Goal: Task Accomplishment & Management: Use online tool/utility

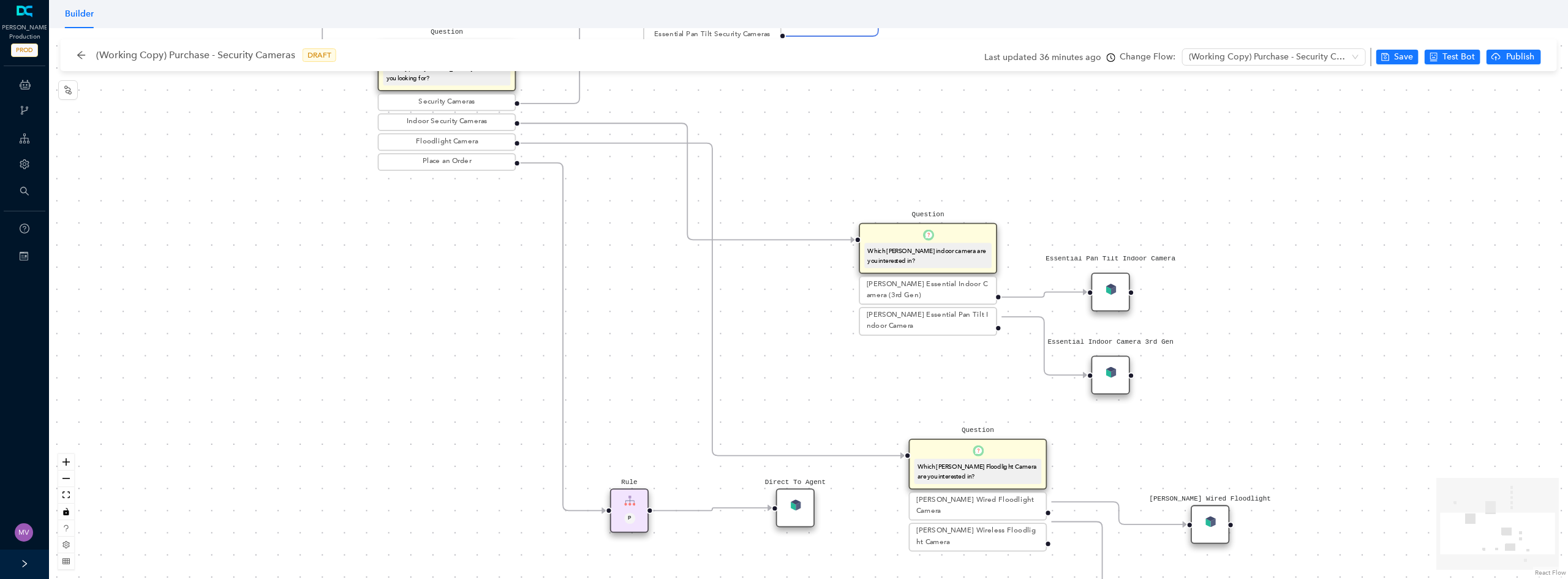
drag, startPoint x: 983, startPoint y: 340, endPoint x: 786, endPoint y: 172, distance: 258.9
click at [786, 172] on div "Rule P Start Question What type of Arlo camera are you looking for? Security Ca…" at bounding box center [808, 304] width 1519 height 551
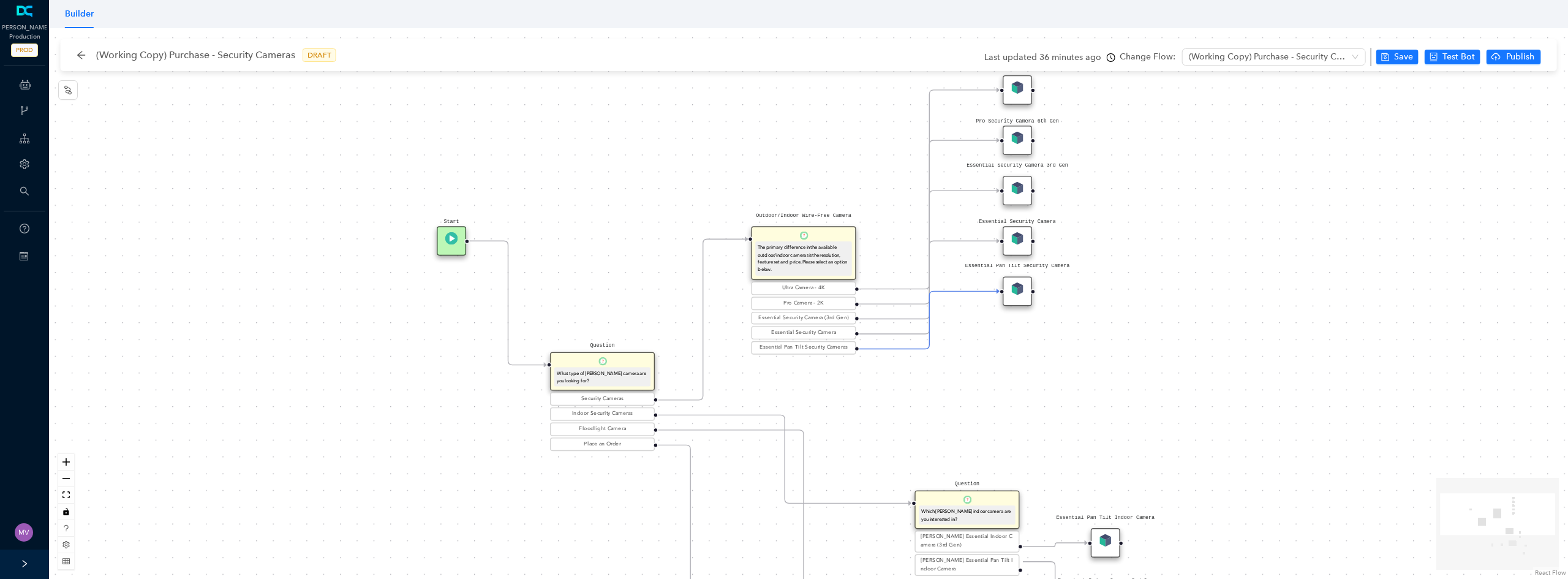
drag, startPoint x: 800, startPoint y: 169, endPoint x: 874, endPoint y: 449, distance: 289.6
click at [874, 449] on div "Rule P Start Question What type of Arlo camera are you looking for? Security Ca…" at bounding box center [808, 304] width 1519 height 551
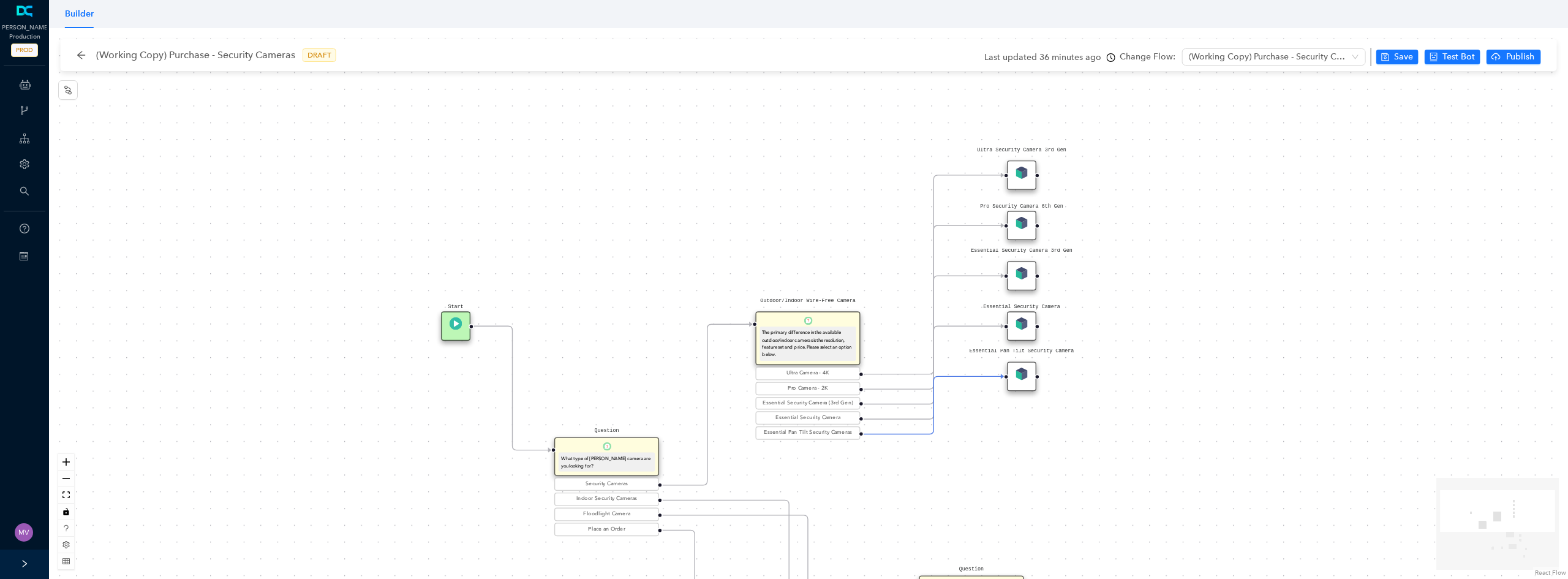
drag, startPoint x: 953, startPoint y: 365, endPoint x: 956, endPoint y: 451, distance: 86.1
click at [956, 451] on div "Rule P Start Question What type of Arlo camera are you looking for? Security Ca…" at bounding box center [808, 304] width 1519 height 551
click at [1024, 167] on img at bounding box center [1022, 173] width 13 height 13
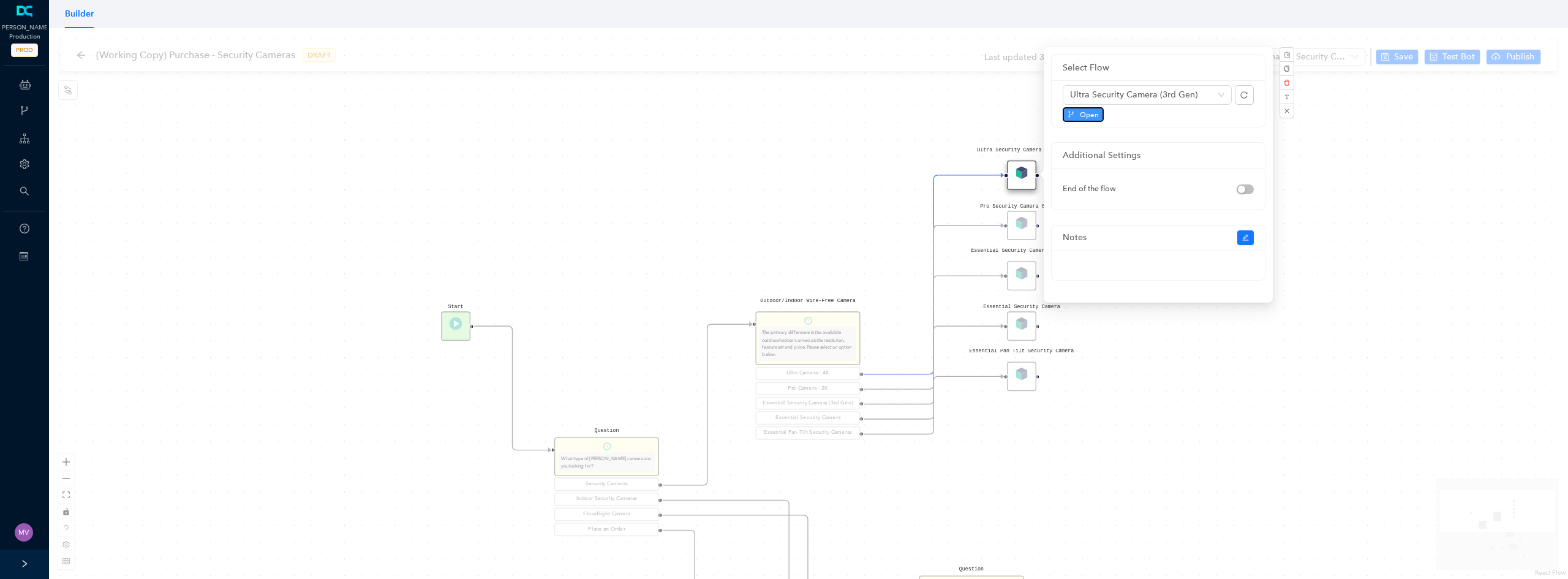
click at [1100, 118] on button "Open" at bounding box center [1083, 115] width 41 height 15
click at [1023, 228] on div "Pro Security Camera 6th Gen" at bounding box center [1022, 225] width 30 height 30
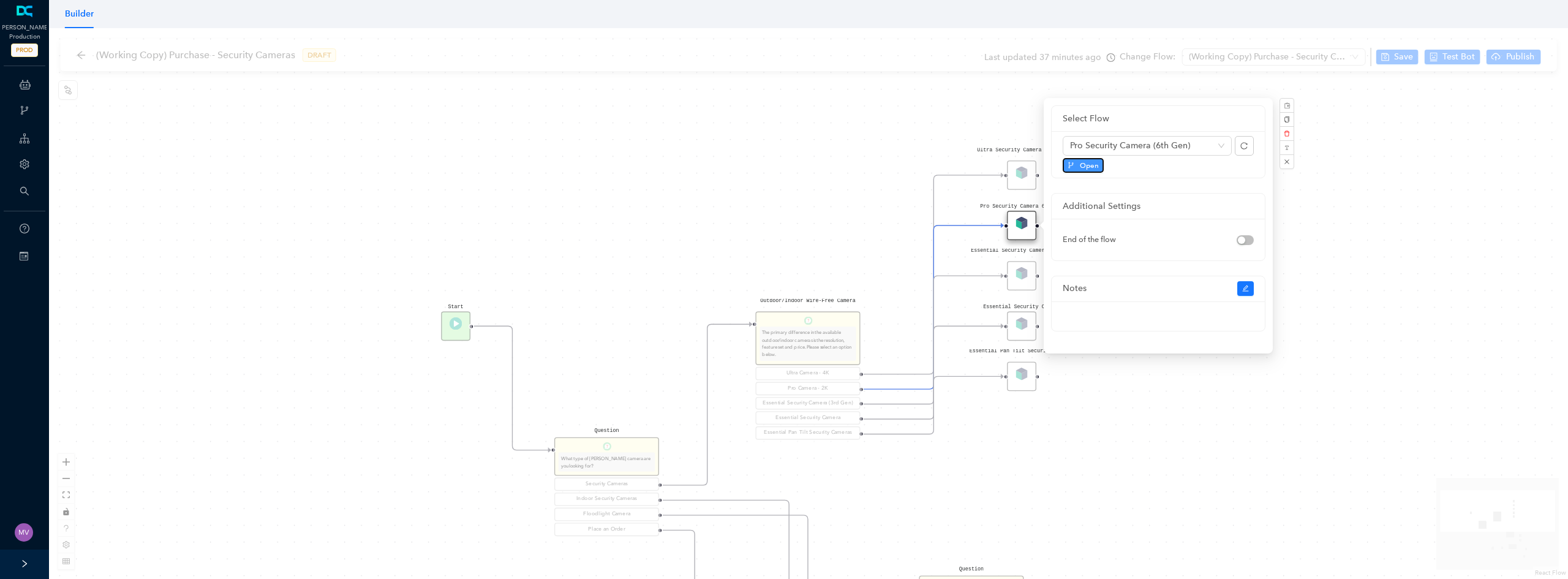
click at [1085, 169] on span "Open" at bounding box center [1089, 165] width 19 height 11
click at [1020, 272] on div "Essential Security Camera 3rd Gen" at bounding box center [1022, 276] width 30 height 30
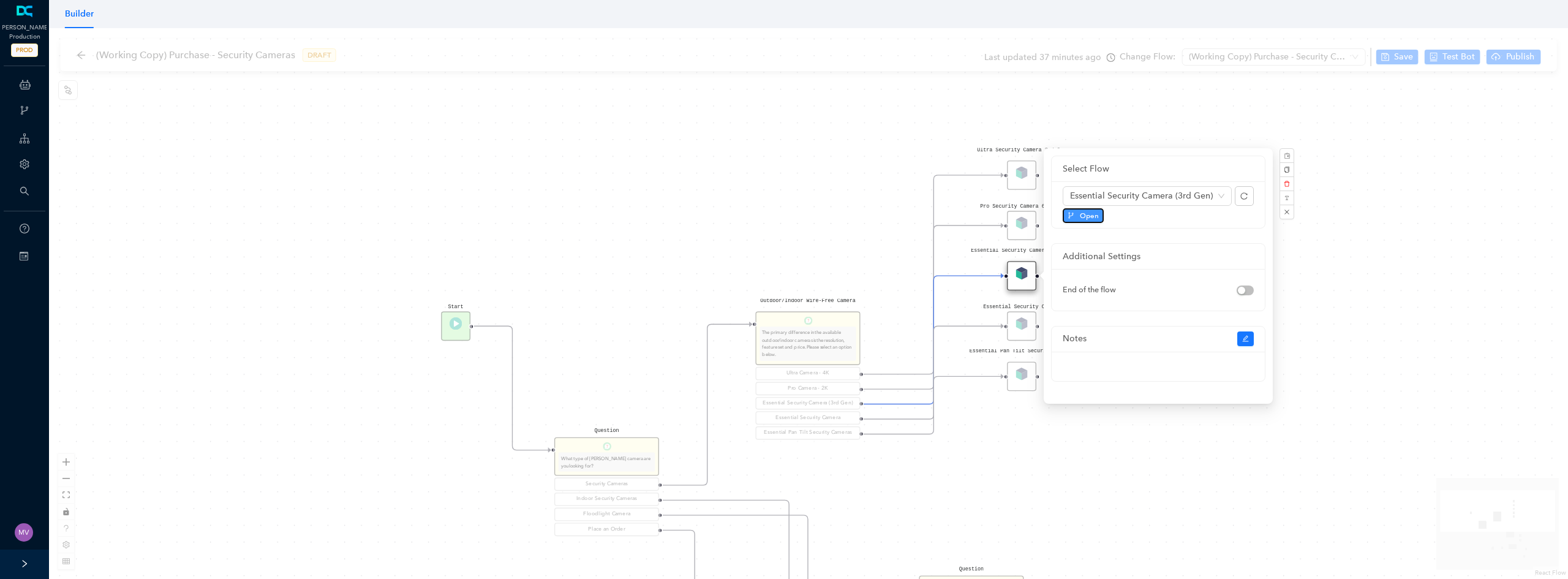
click at [1080, 217] on span "Open" at bounding box center [1089, 215] width 19 height 11
click at [1029, 338] on div "Essential Security Camera" at bounding box center [1022, 326] width 30 height 30
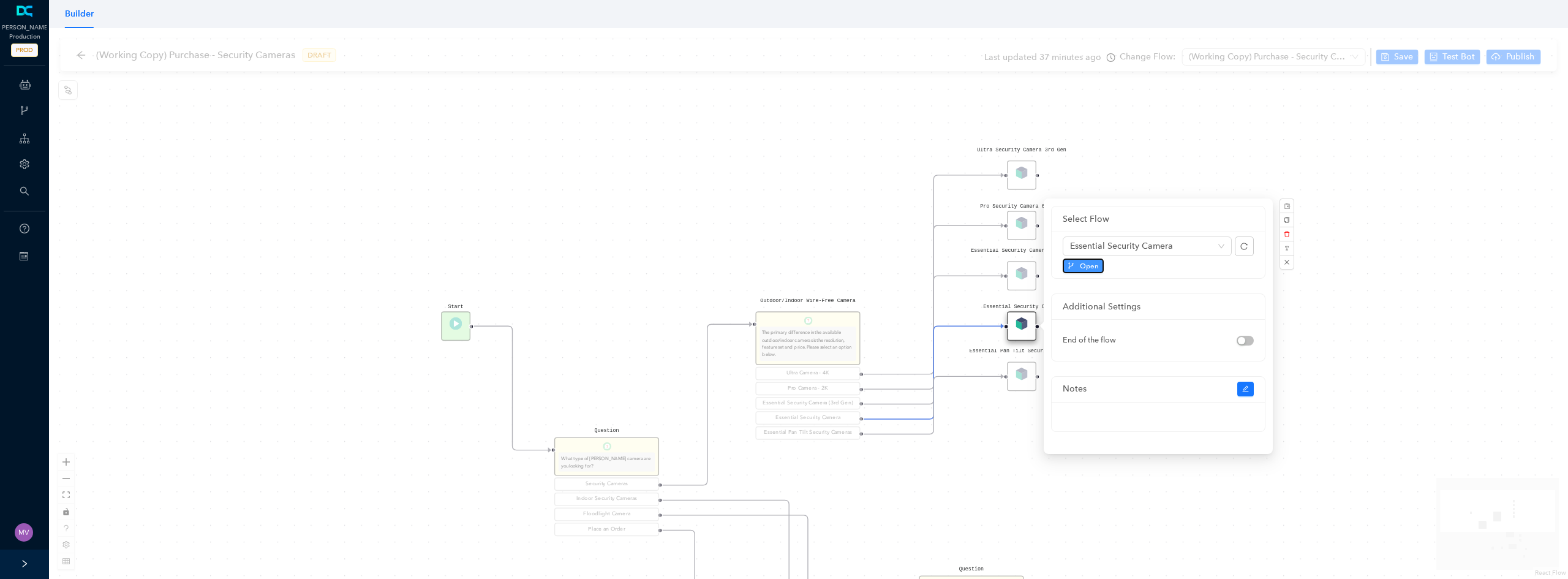
click at [1085, 261] on span "Open" at bounding box center [1089, 266] width 19 height 11
click at [1032, 382] on div "Essential Pan Tilt Security Camera" at bounding box center [1022, 377] width 30 height 30
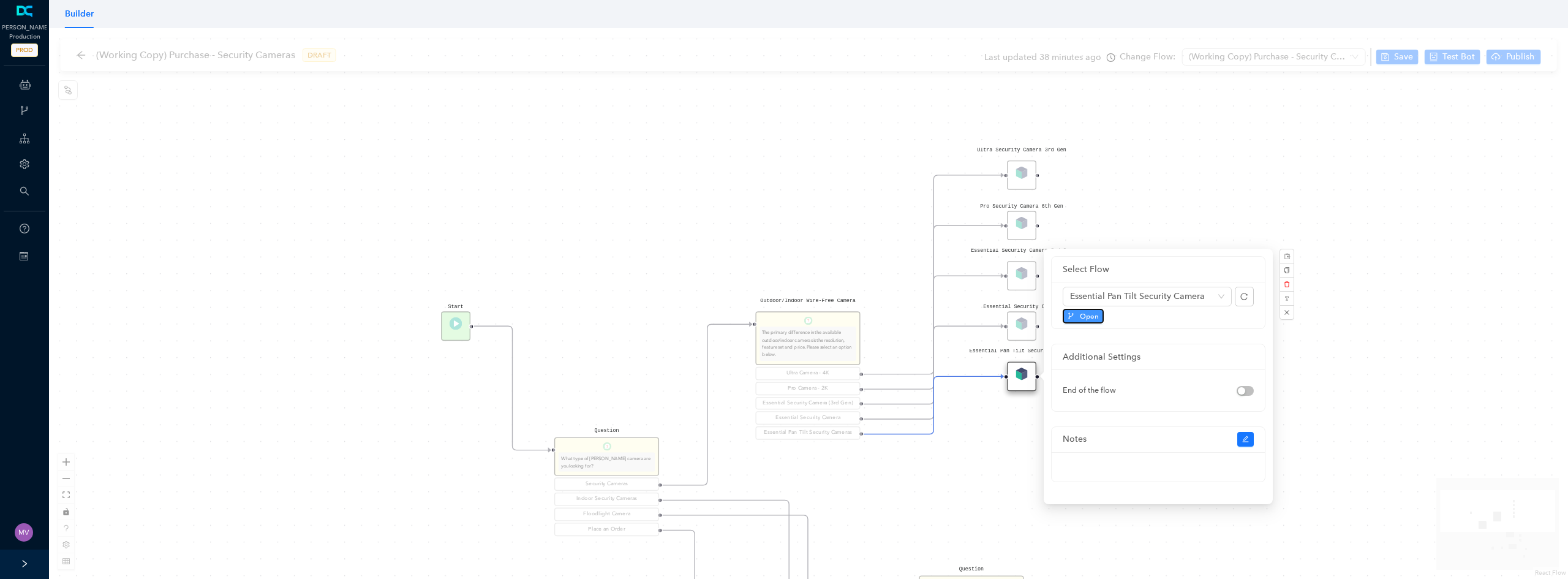
click at [1096, 319] on span "Open" at bounding box center [1089, 316] width 19 height 11
click at [913, 434] on icon "Edge from reactflownode_9a896f3e-27ec-473f-bc80-1c5f536bc4f6 to reactflownode_f…" at bounding box center [934, 404] width 140 height 57
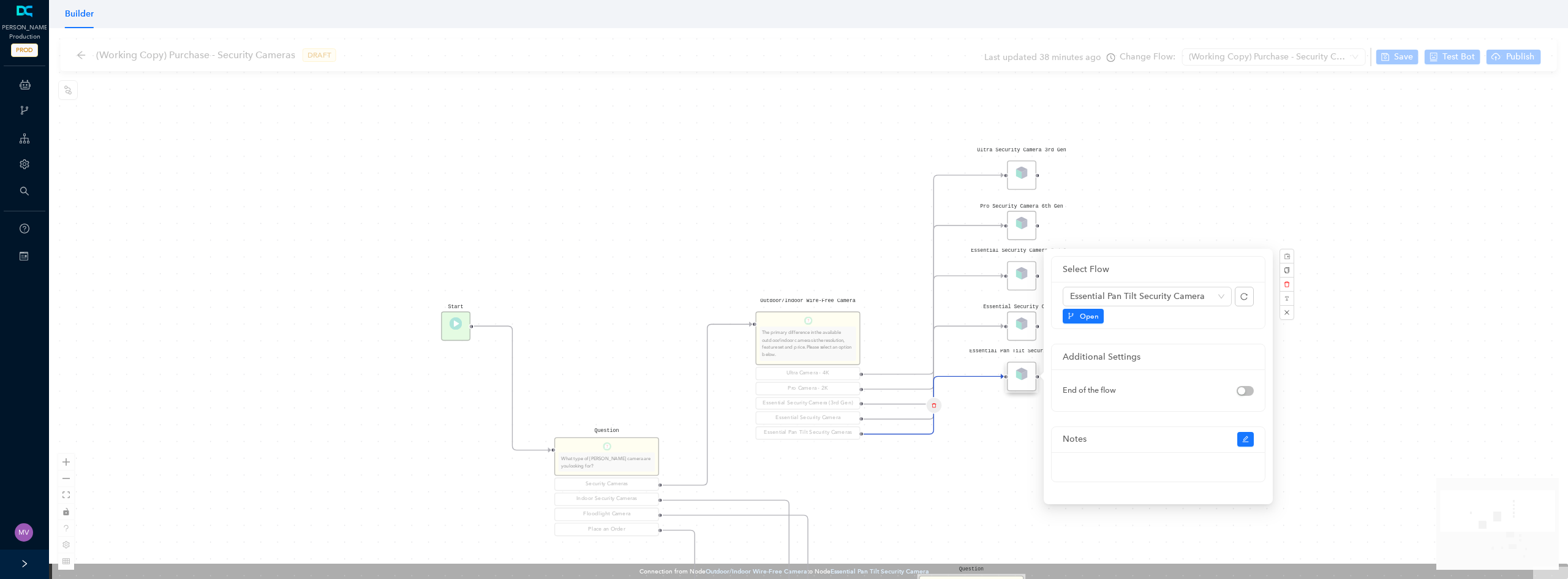
click at [887, 475] on div "Rule P Start Question What type of Arlo camera are you looking for? Security Ca…" at bounding box center [808, 304] width 1519 height 551
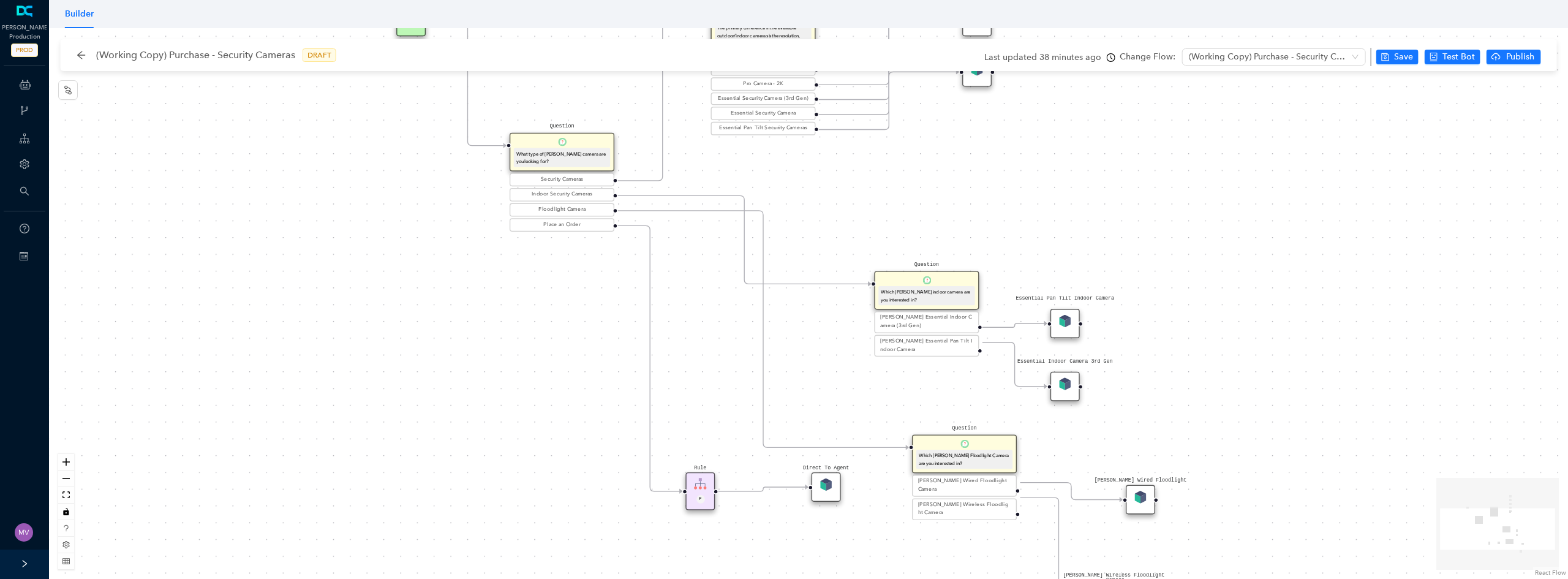
drag, startPoint x: 879, startPoint y: 484, endPoint x: 832, endPoint y: 155, distance: 332.3
click at [832, 155] on div "Rule P Start Question What type of Arlo camera are you looking for? Security Ca…" at bounding box center [808, 304] width 1519 height 551
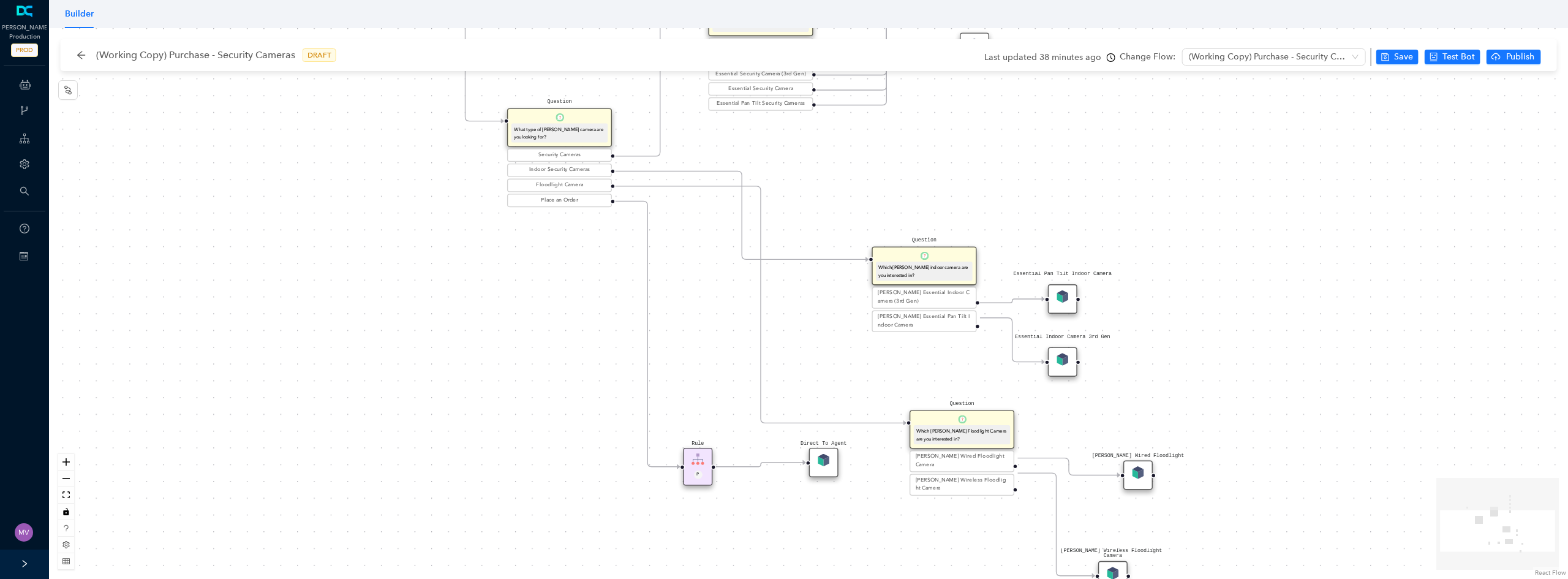
click at [1061, 293] on img at bounding box center [1062, 296] width 13 height 13
click at [1063, 306] on div "Essential Pan Tilt Indoor Camera" at bounding box center [1063, 299] width 30 height 30
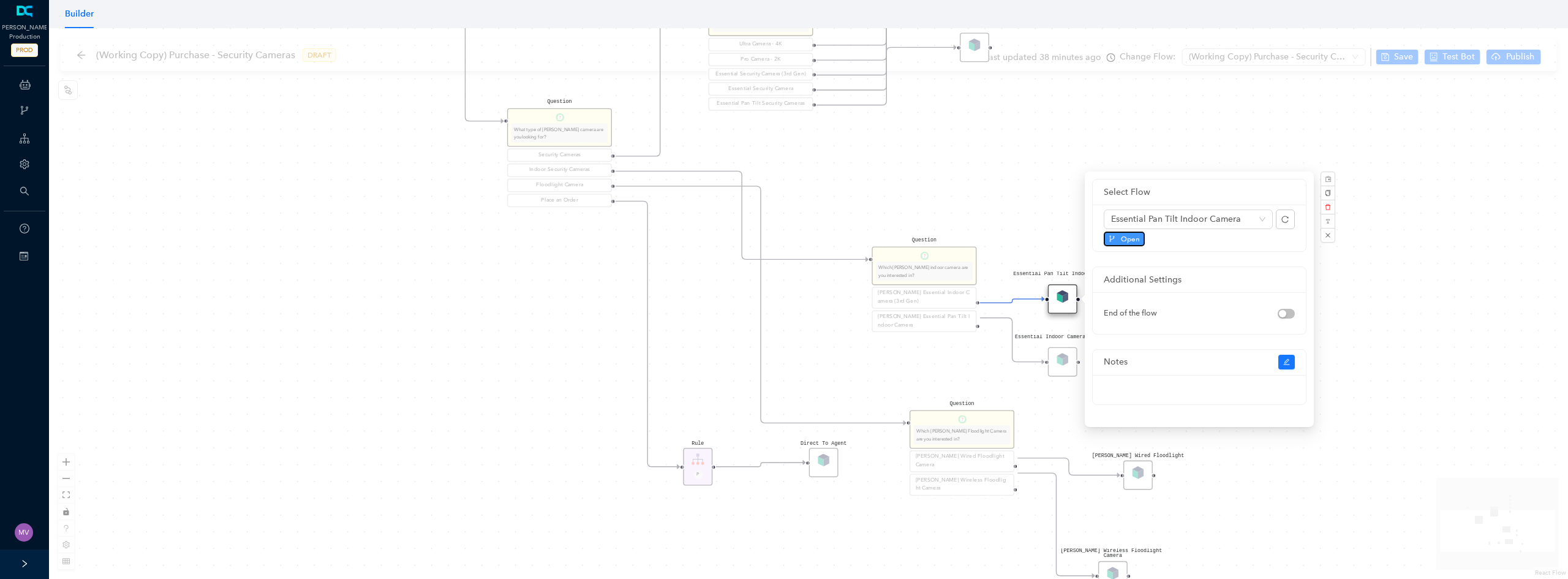
click at [1129, 239] on span "Open" at bounding box center [1130, 239] width 19 height 11
click at [1070, 317] on div "Rule P Start Question What type of Arlo camera are you looking for? Security Ca…" at bounding box center [808, 304] width 1519 height 551
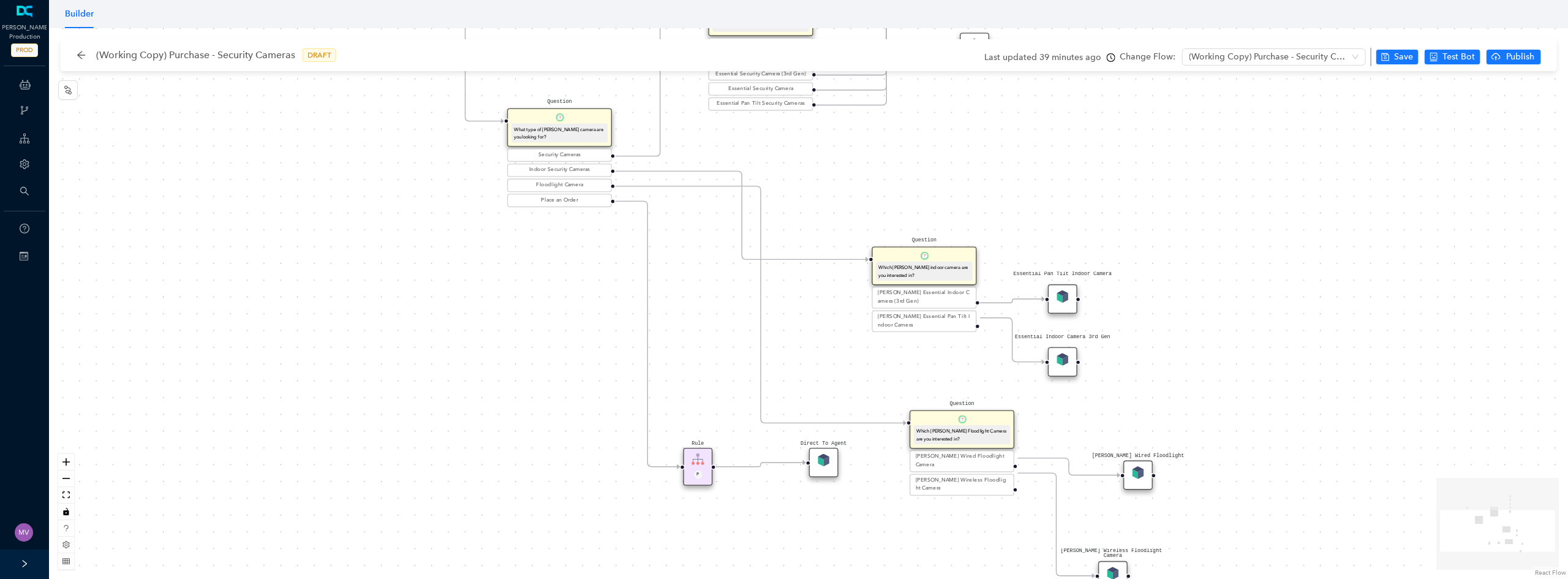
click at [1072, 380] on div "Rule P Start Question What type of Arlo camera are you looking for? Security Ca…" at bounding box center [808, 304] width 1519 height 551
click at [1067, 361] on img at bounding box center [1062, 359] width 13 height 13
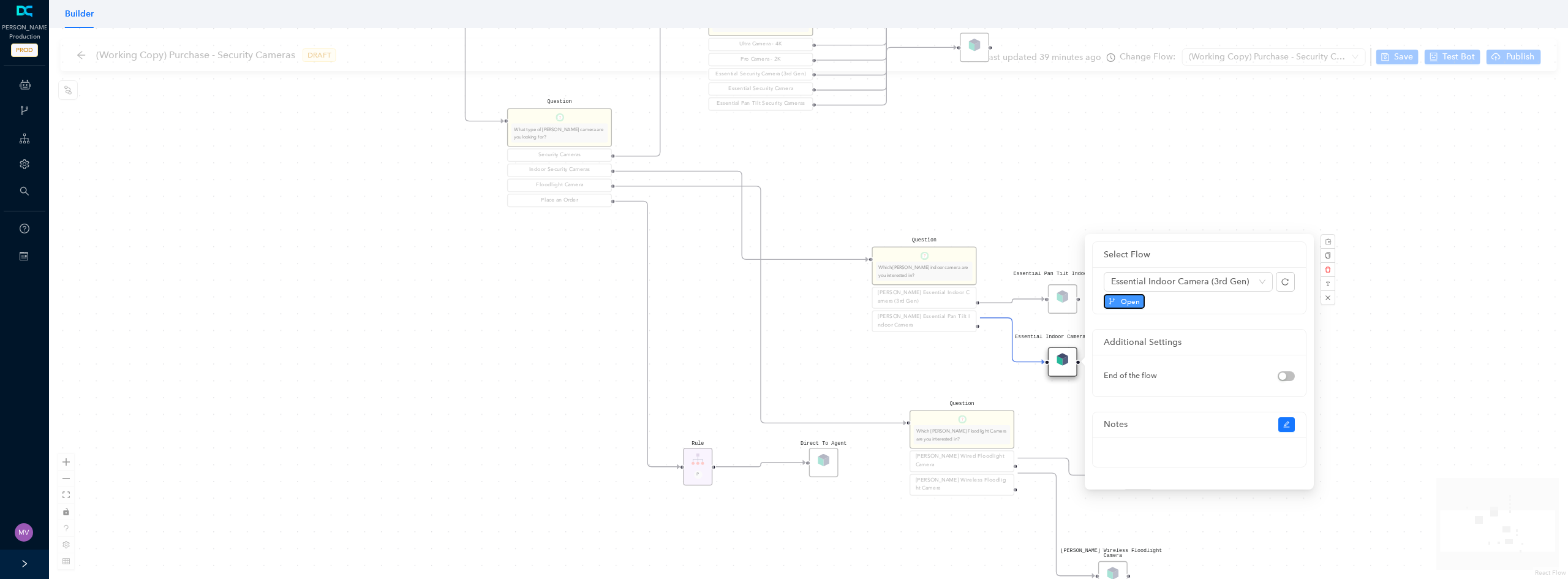
click at [1119, 296] on button "Open" at bounding box center [1124, 301] width 41 height 15
click at [1046, 417] on div "Rule P Start Question What type of Arlo camera are you looking for? Security Ca…" at bounding box center [808, 304] width 1519 height 551
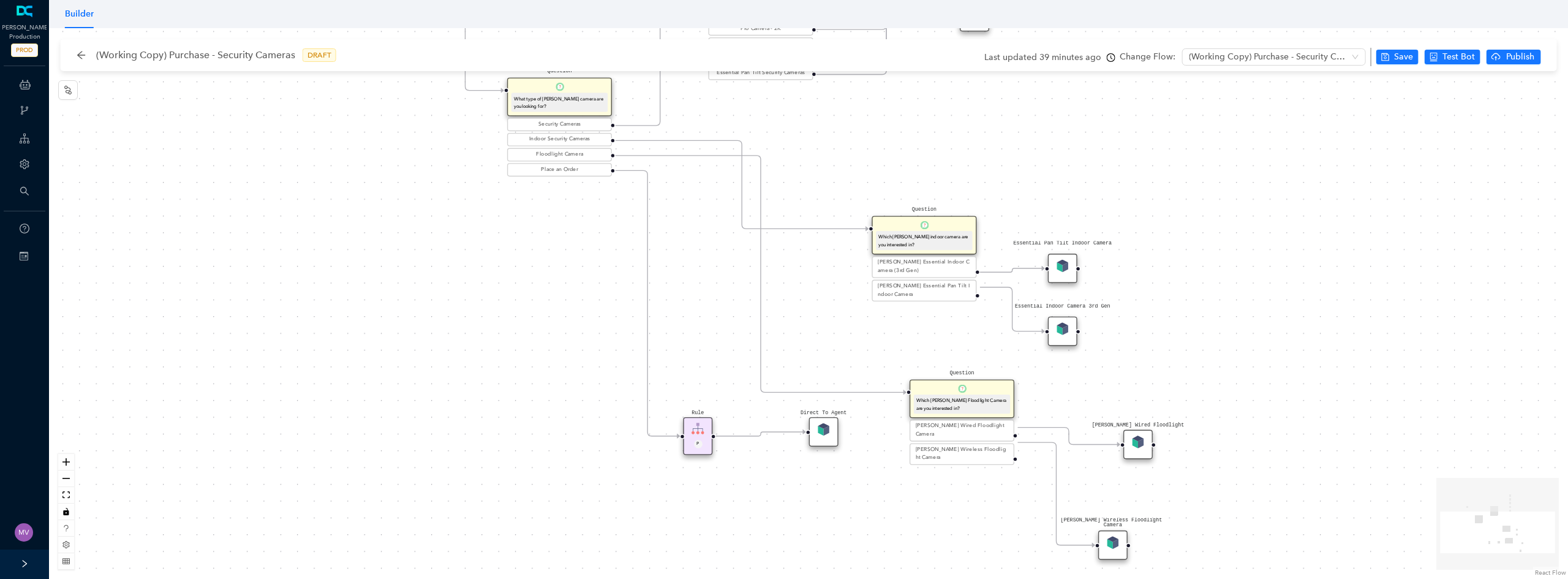
click at [1135, 446] on img at bounding box center [1138, 442] width 13 height 13
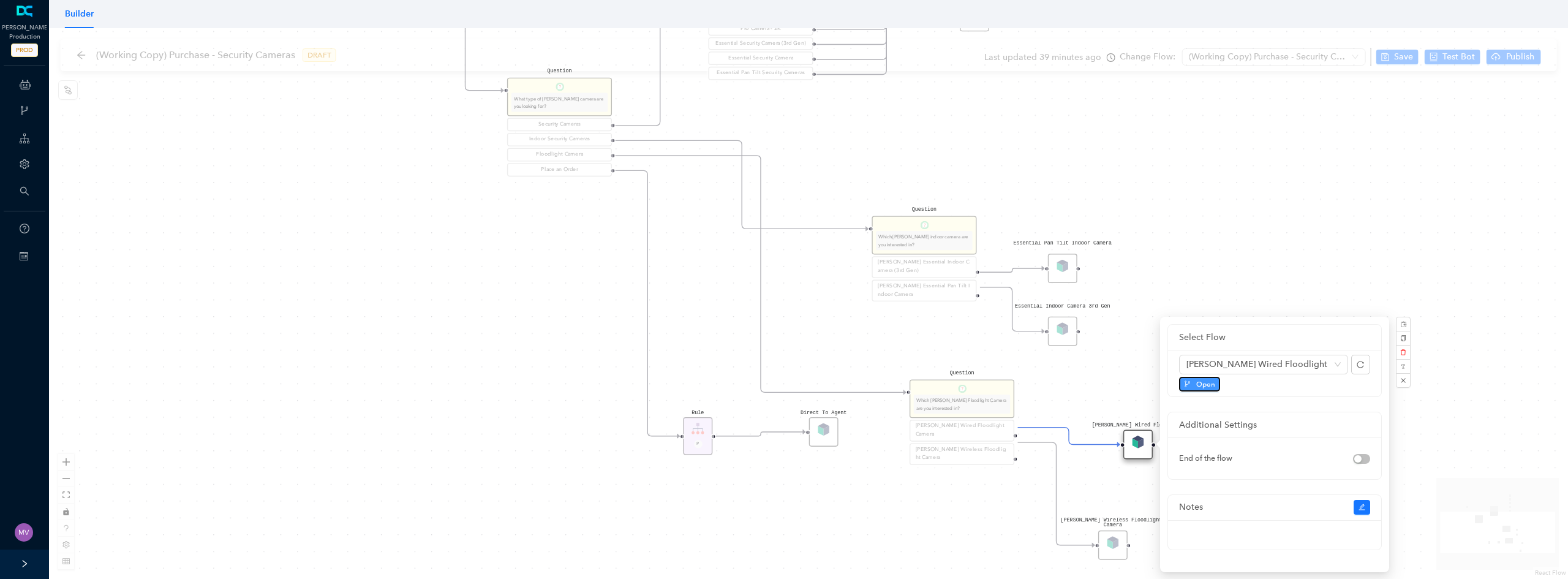
click at [1201, 384] on span "Open" at bounding box center [1206, 384] width 19 height 11
click at [879, 333] on div "Rule P Start Question What type of Arlo camera are you looking for? Security Ca…" at bounding box center [808, 304] width 1519 height 551
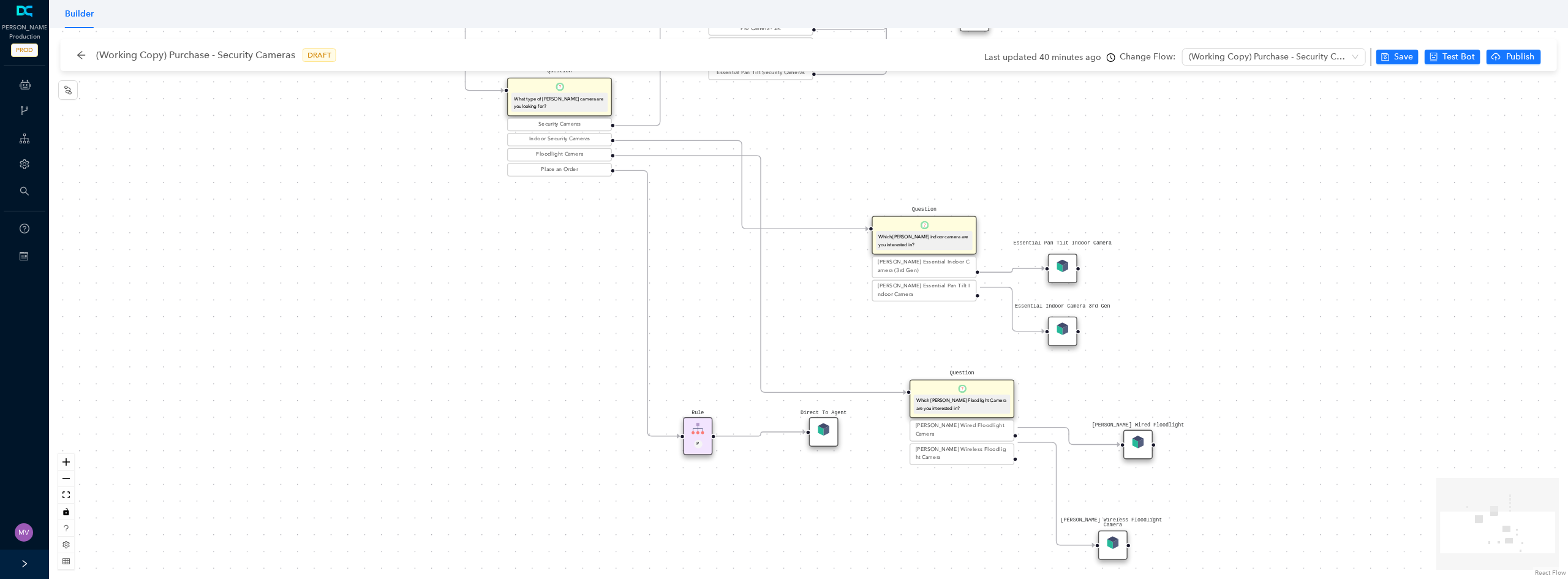
click at [823, 439] on div "Direct To Agent" at bounding box center [824, 432] width 30 height 30
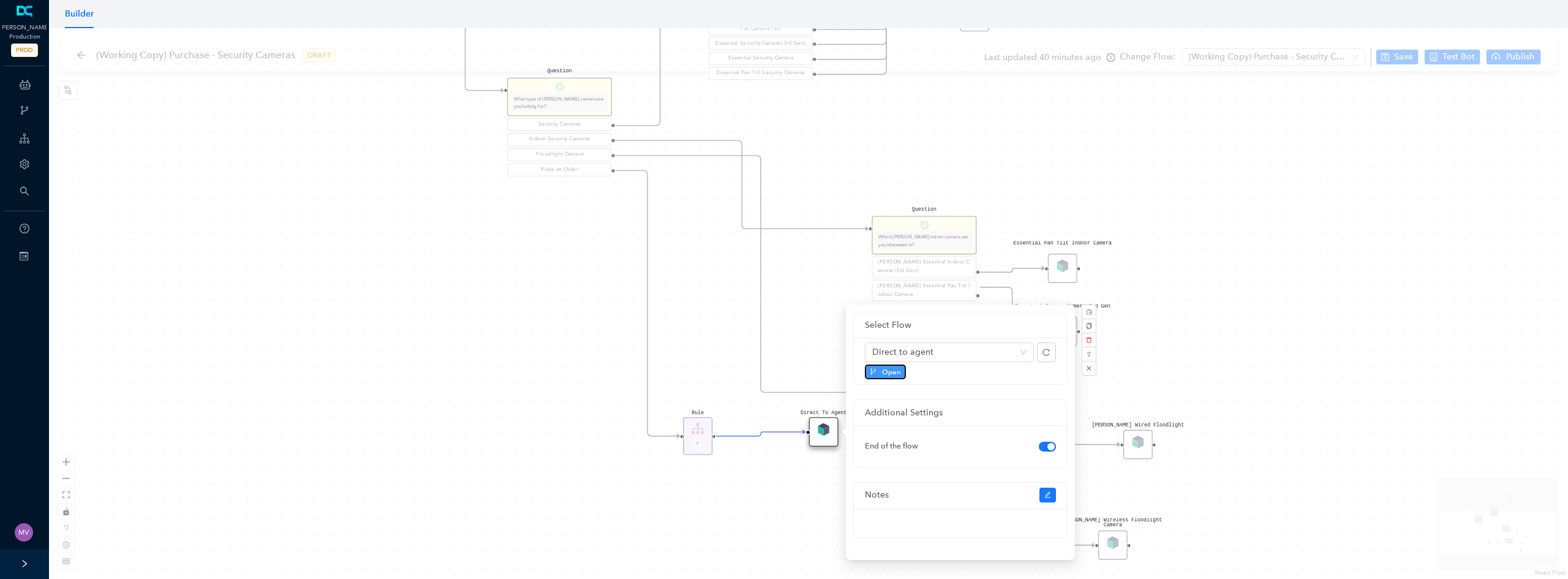
click at [879, 373] on button "Open" at bounding box center [886, 372] width 41 height 15
click at [584, 294] on div "Rule P Start Question What type of Arlo camera are you looking for? Security Ca…" at bounding box center [808, 304] width 1519 height 551
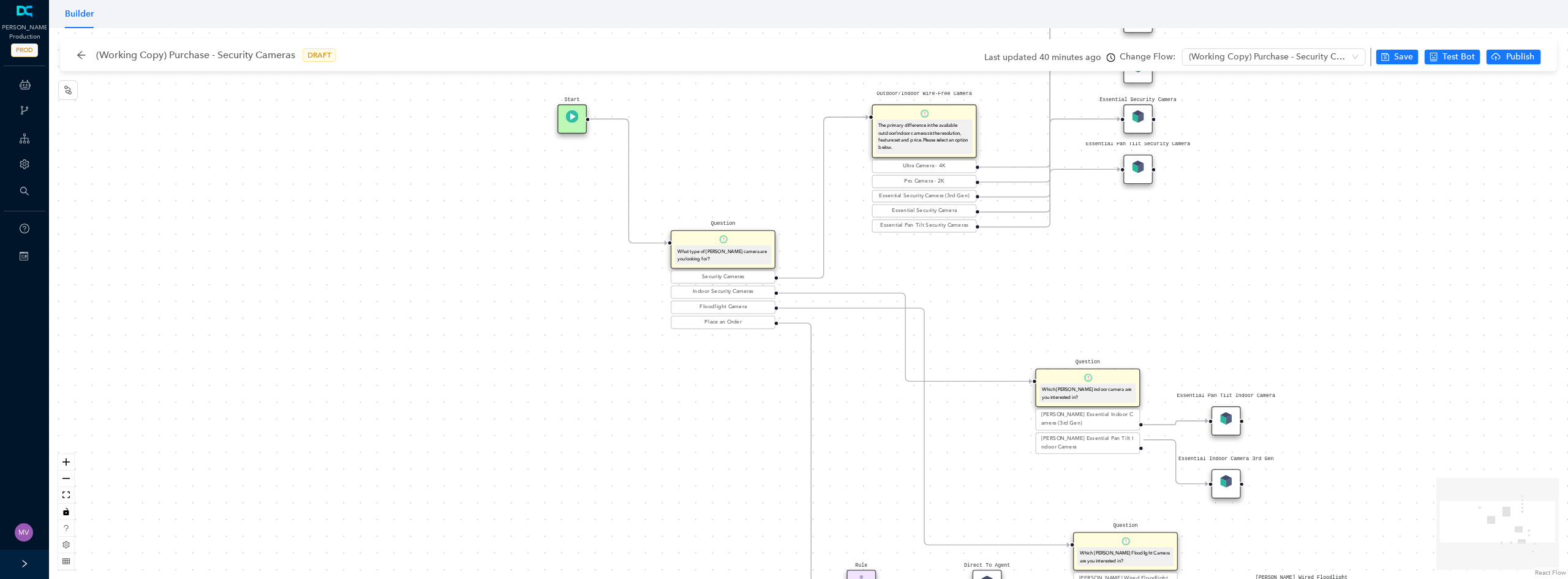
drag, startPoint x: 559, startPoint y: 266, endPoint x: 723, endPoint y: 419, distance: 224.3
click at [723, 419] on div "Rule P Start Question What type of Arlo camera are you looking for? Security Ca…" at bounding box center [808, 304] width 1519 height 551
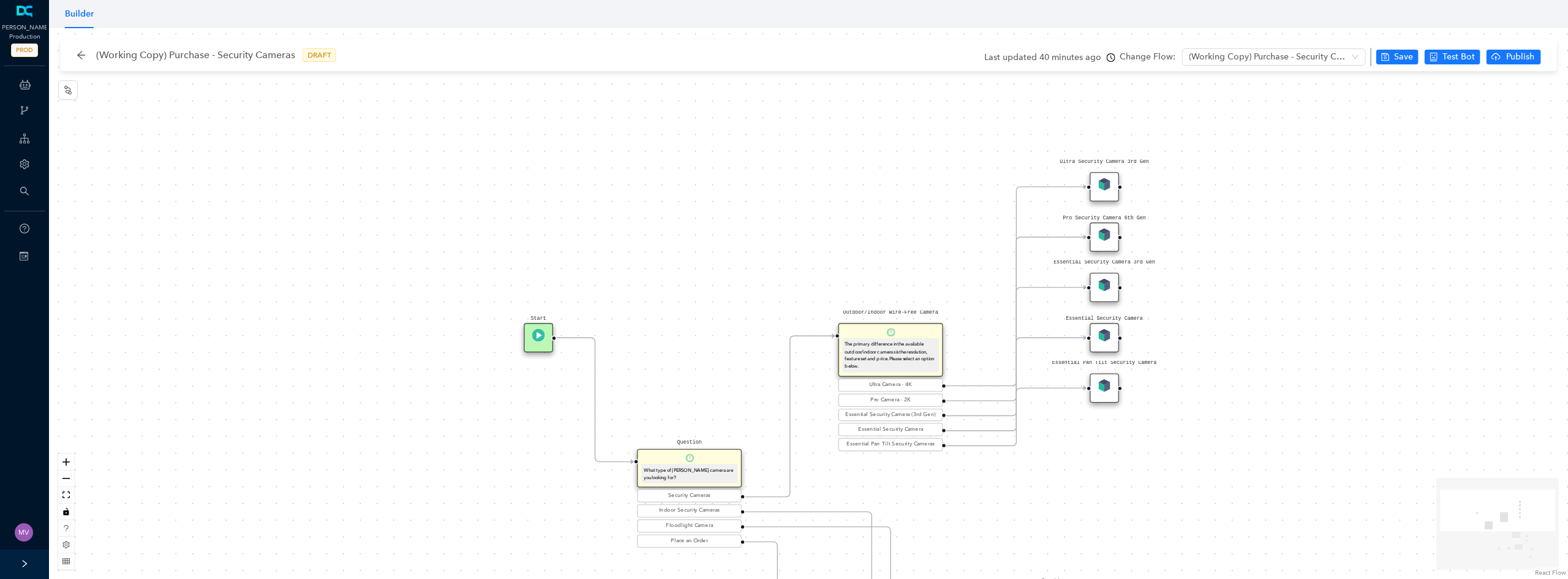
drag, startPoint x: 689, startPoint y: 111, endPoint x: 655, endPoint y: 330, distance: 221.6
click at [655, 330] on div "Rule P Start Question What type of Arlo camera are you looking for? Security Ca…" at bounding box center [808, 304] width 1519 height 551
click at [77, 53] on icon "arrow-left" at bounding box center [81, 55] width 10 height 10
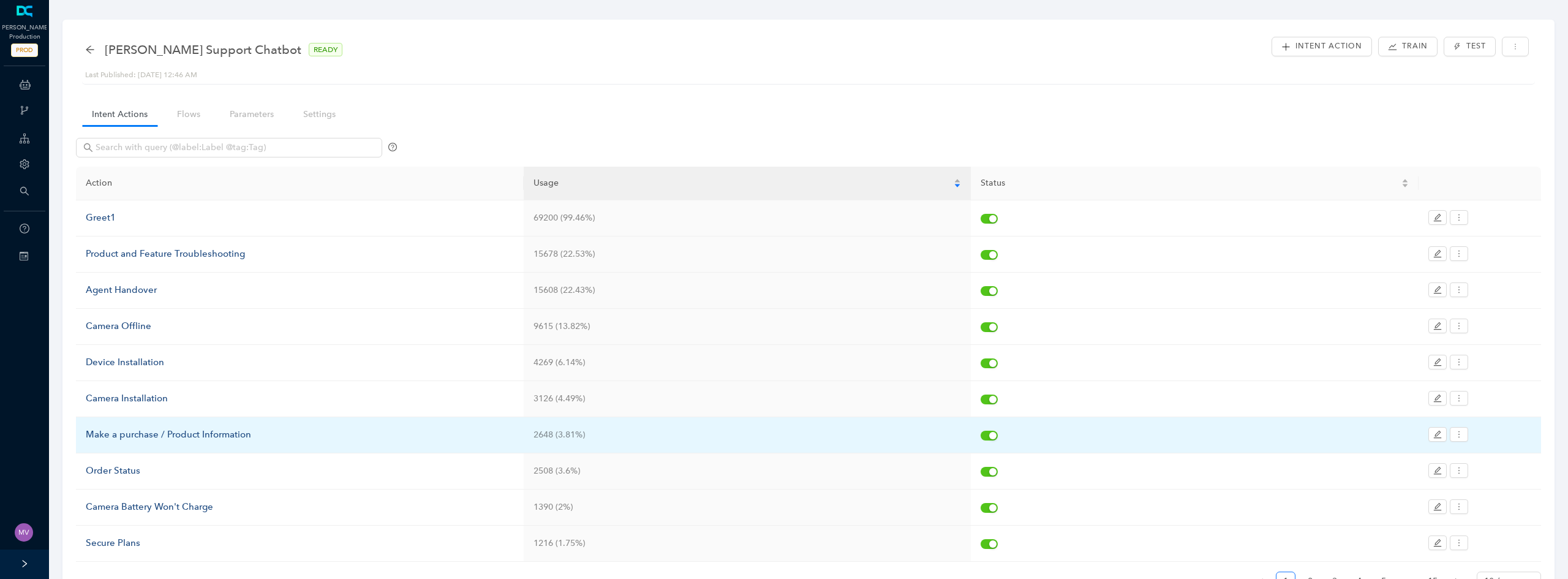
click at [229, 435] on div "Make a purchase / Product Information" at bounding box center [300, 435] width 428 height 15
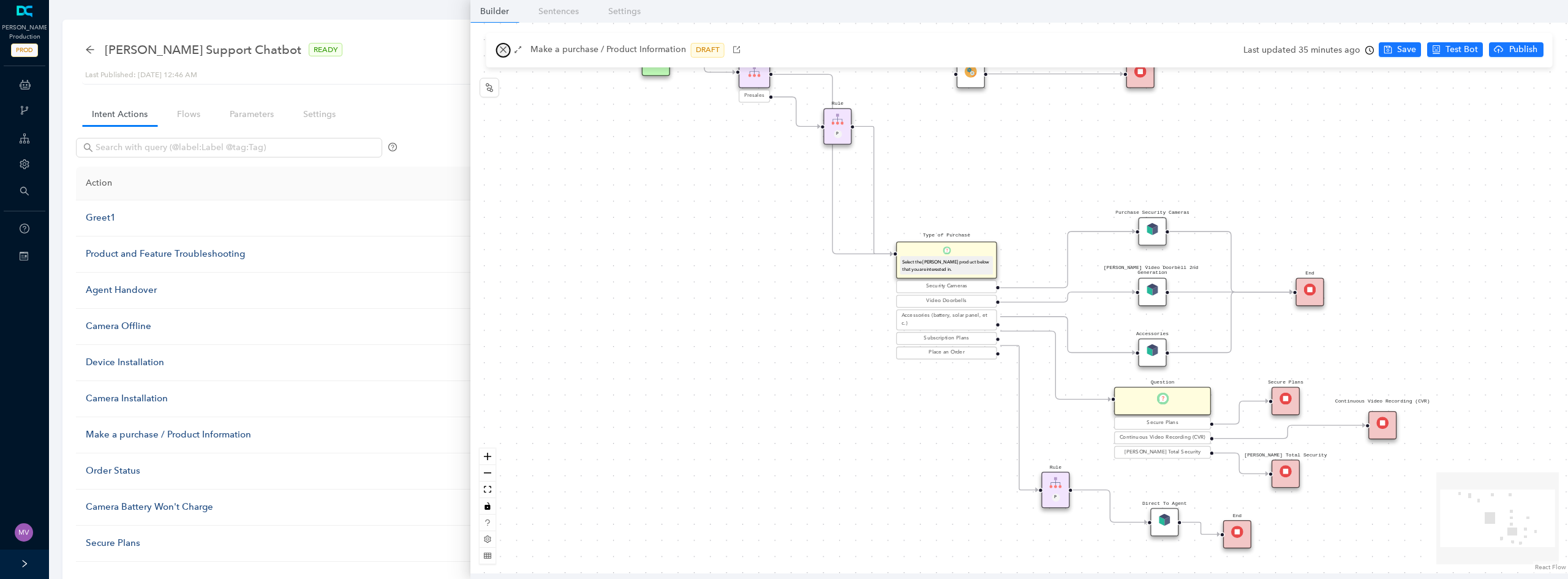
click at [504, 53] on icon "close" at bounding box center [504, 49] width 9 height 9
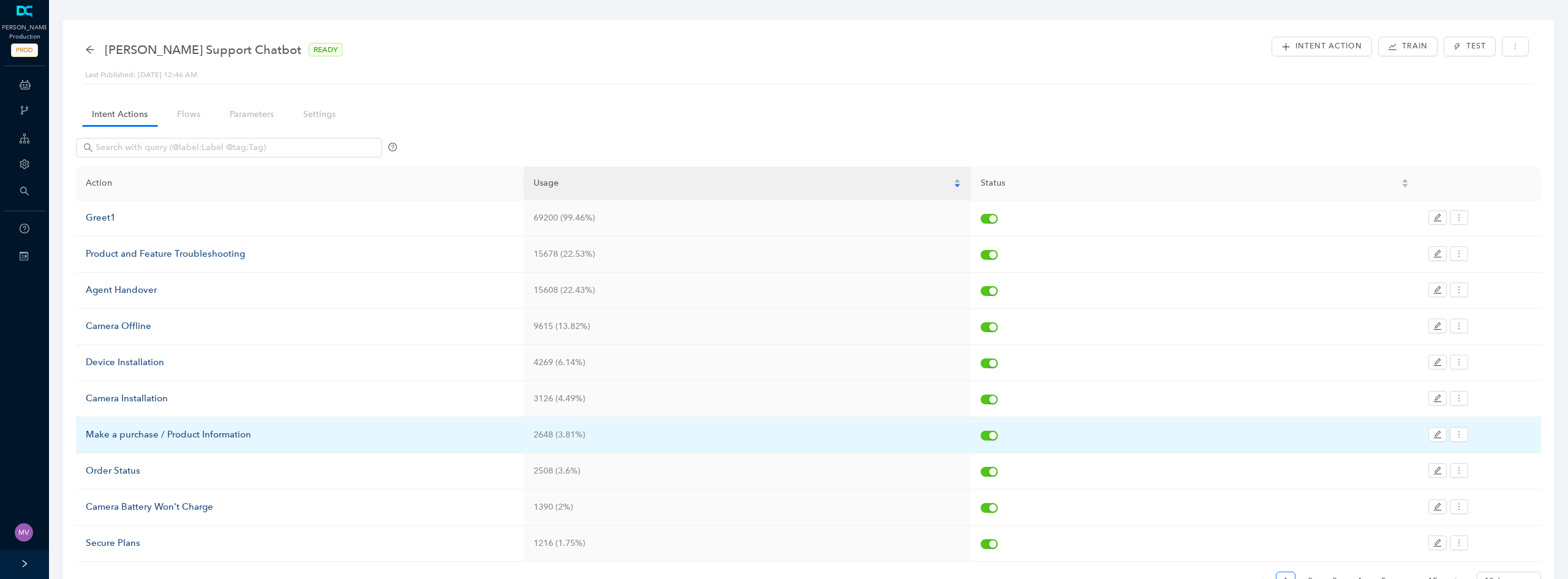
click at [175, 431] on div "Make a purchase / Product Information" at bounding box center [300, 435] width 428 height 15
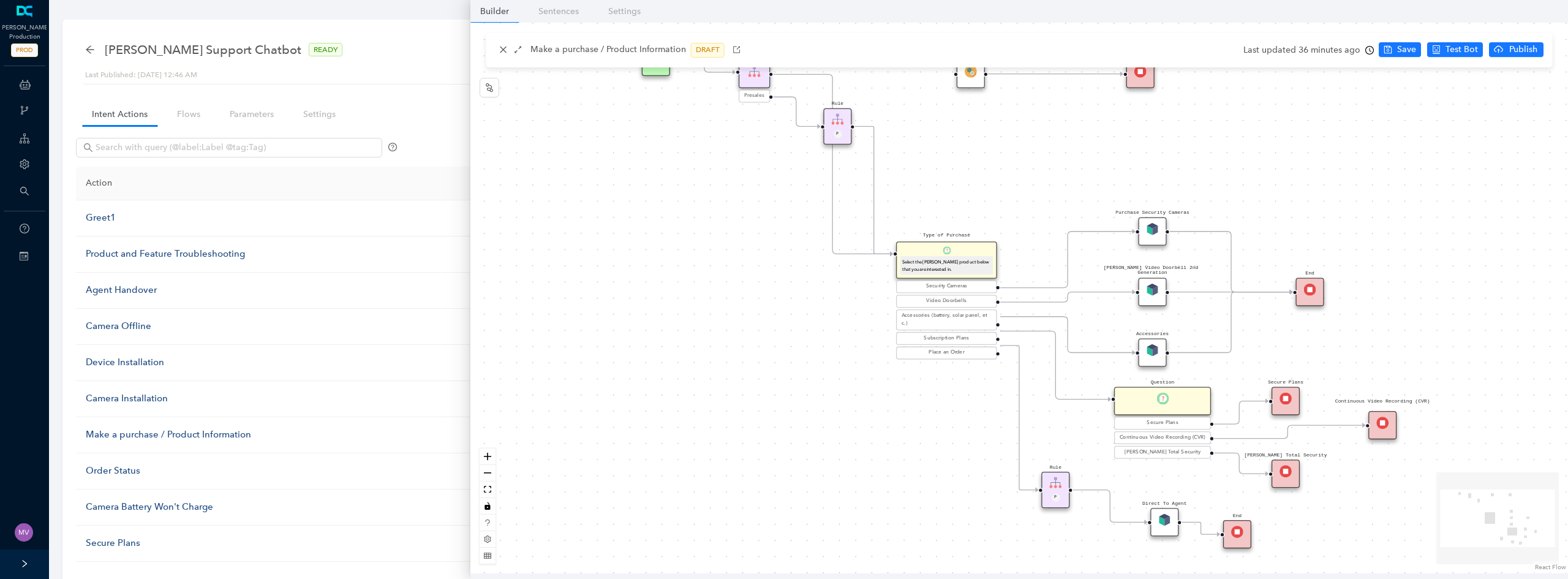
click at [832, 430] on div "Rule P Start Type of Purchase Select the Arlo product below that you are intere…" at bounding box center [1019, 298] width 1098 height 551
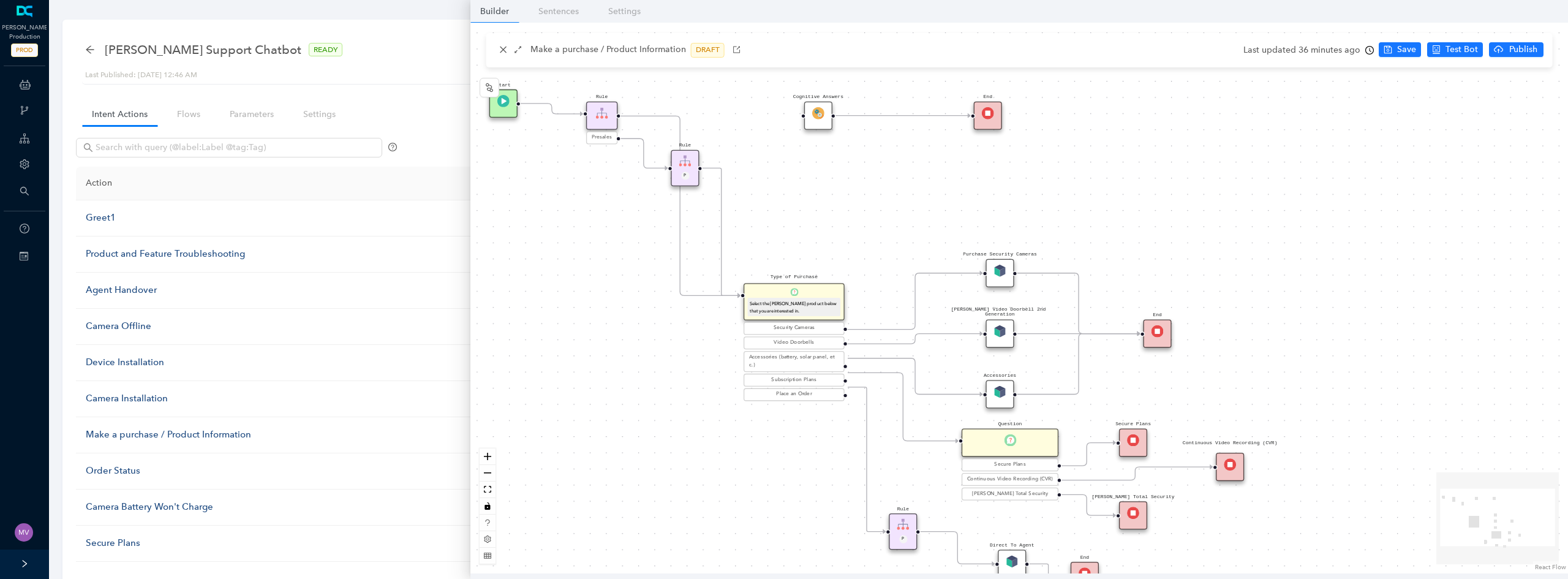
drag, startPoint x: 745, startPoint y: 312, endPoint x: 599, endPoint y: 344, distance: 149.5
click at [599, 344] on div "Rule P Start Type of Purchase Select the Arlo product below that you are intere…" at bounding box center [1019, 298] width 1098 height 551
click at [818, 312] on div "Select the Arlo product below that you are interested in." at bounding box center [794, 307] width 88 height 14
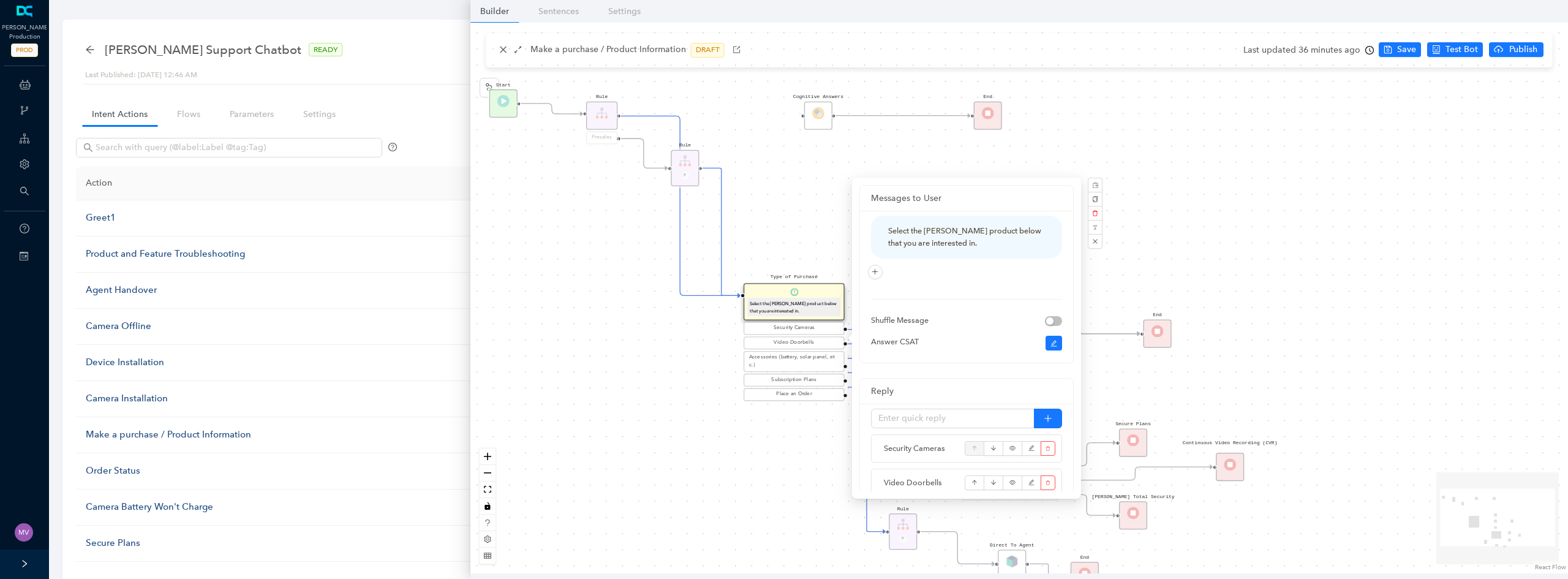
click at [664, 338] on div "Rule P Start Type of Purchase Select the Arlo product below that you are intere…" at bounding box center [1019, 298] width 1098 height 551
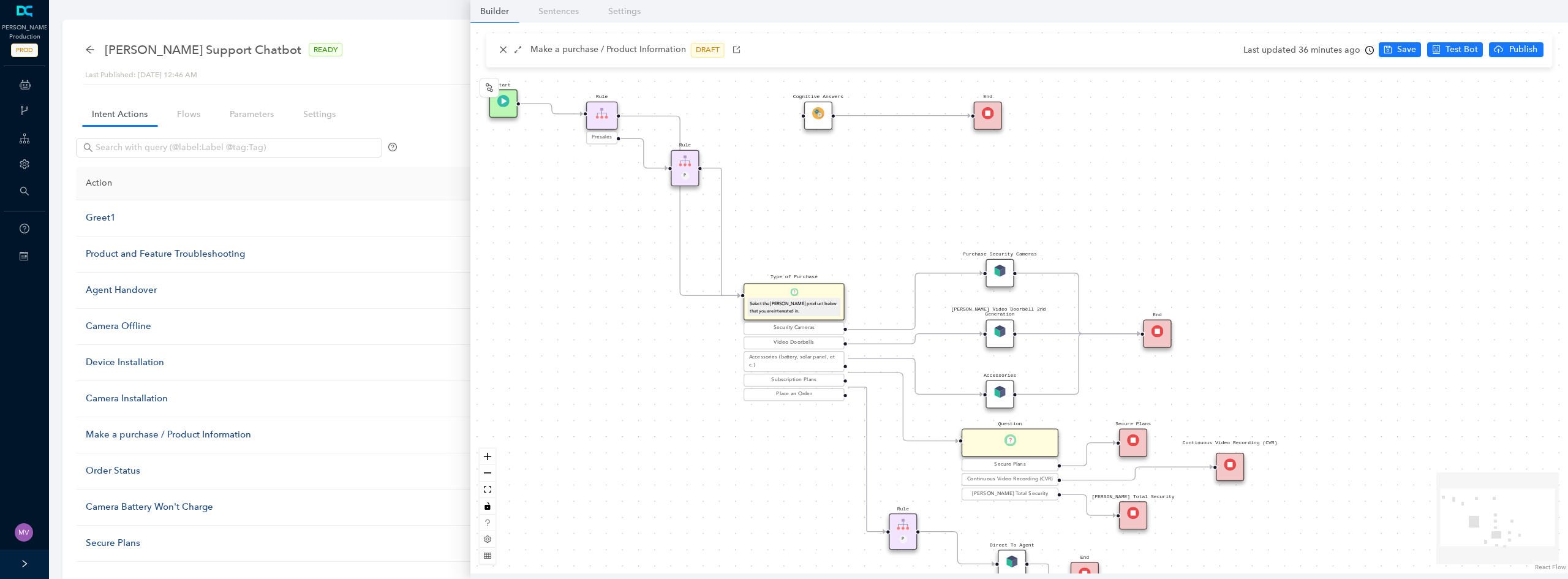
click at [1105, 227] on div "Rule P Start Type of Purchase Select the Arlo product below that you are intere…" at bounding box center [1019, 298] width 1098 height 551
click at [822, 308] on div "Select the Arlo product below that you are interested in." at bounding box center [794, 307] width 88 height 14
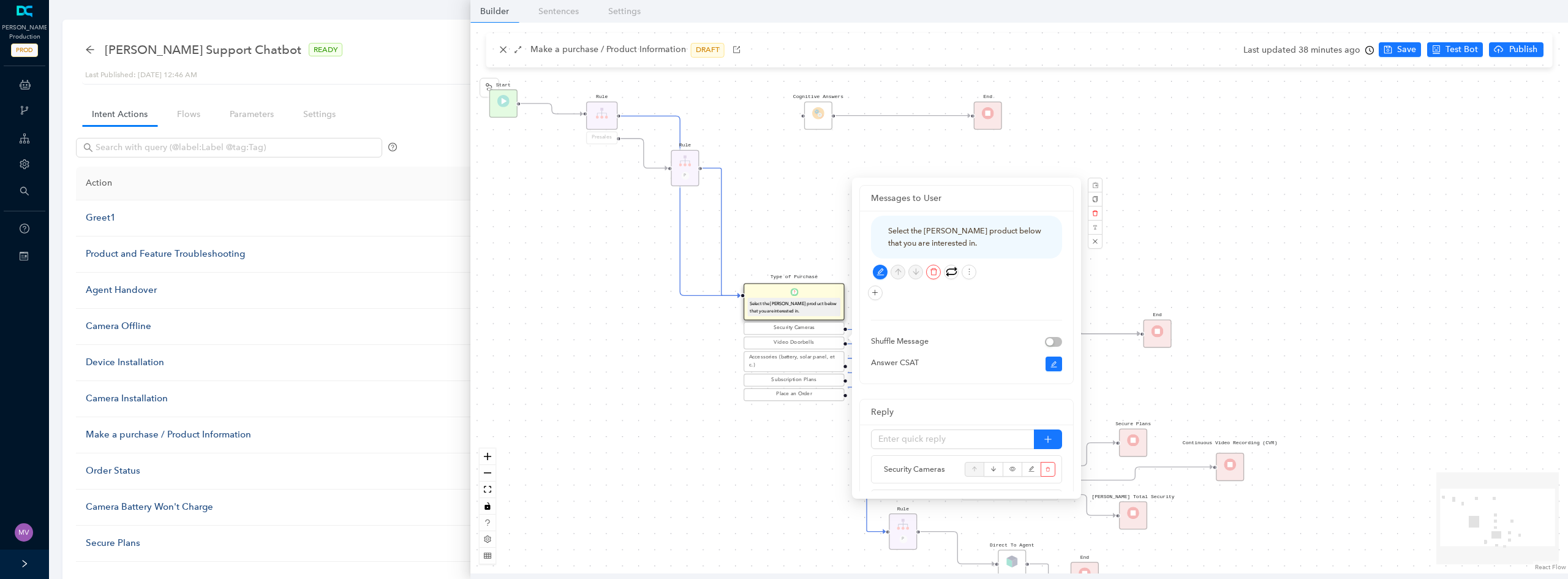
click at [956, 248] on div "Select the Arlo product below that you are interested in." at bounding box center [966, 237] width 157 height 25
drag, startPoint x: 934, startPoint y: 243, endPoint x: 886, endPoint y: 229, distance: 50.0
click at [886, 228] on div "Select the Arlo product below that you are interested in." at bounding box center [966, 236] width 191 height 43
copy div "Select the Arlo product below that you are interested in."
click at [622, 488] on div "Rule P Start Type of Purchase Select the Arlo product below that you are intere…" at bounding box center [1019, 298] width 1098 height 551
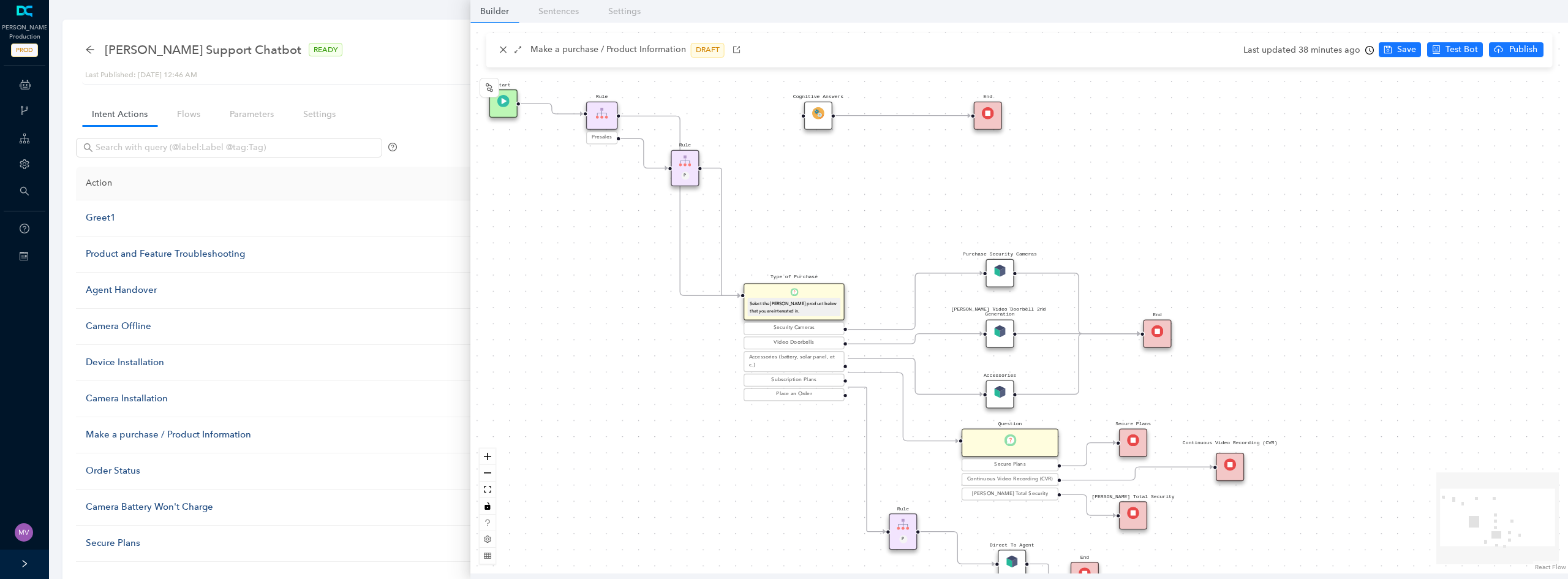
click at [1267, 256] on div "Rule P Start Type of Purchase Select the Arlo product below that you are intere…" at bounding box center [1019, 298] width 1098 height 551
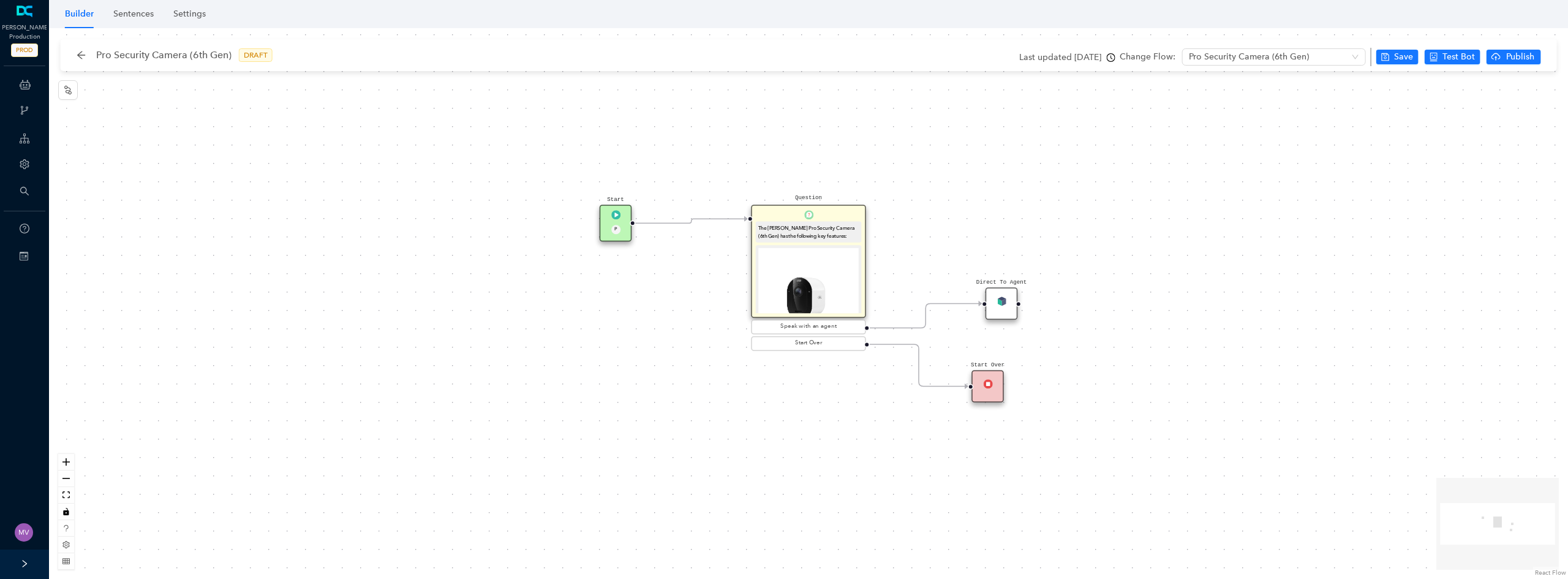
click at [797, 270] on img at bounding box center [808, 298] width 101 height 101
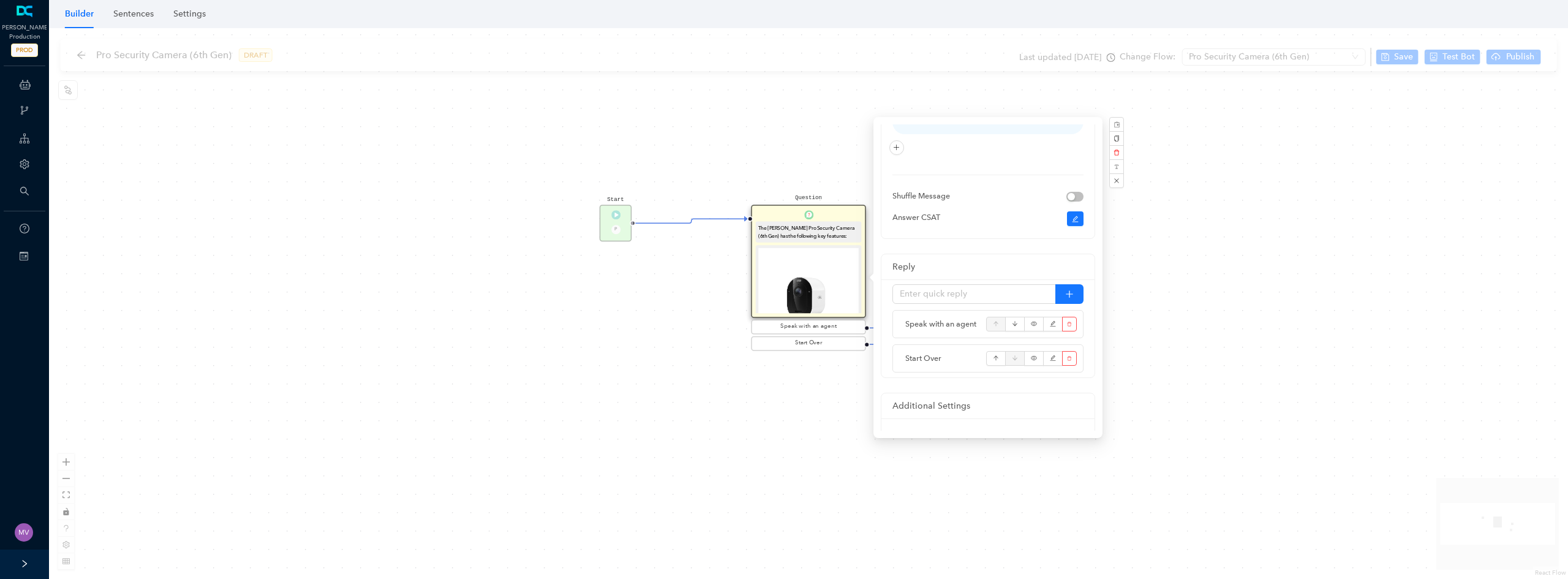
scroll to position [469, 0]
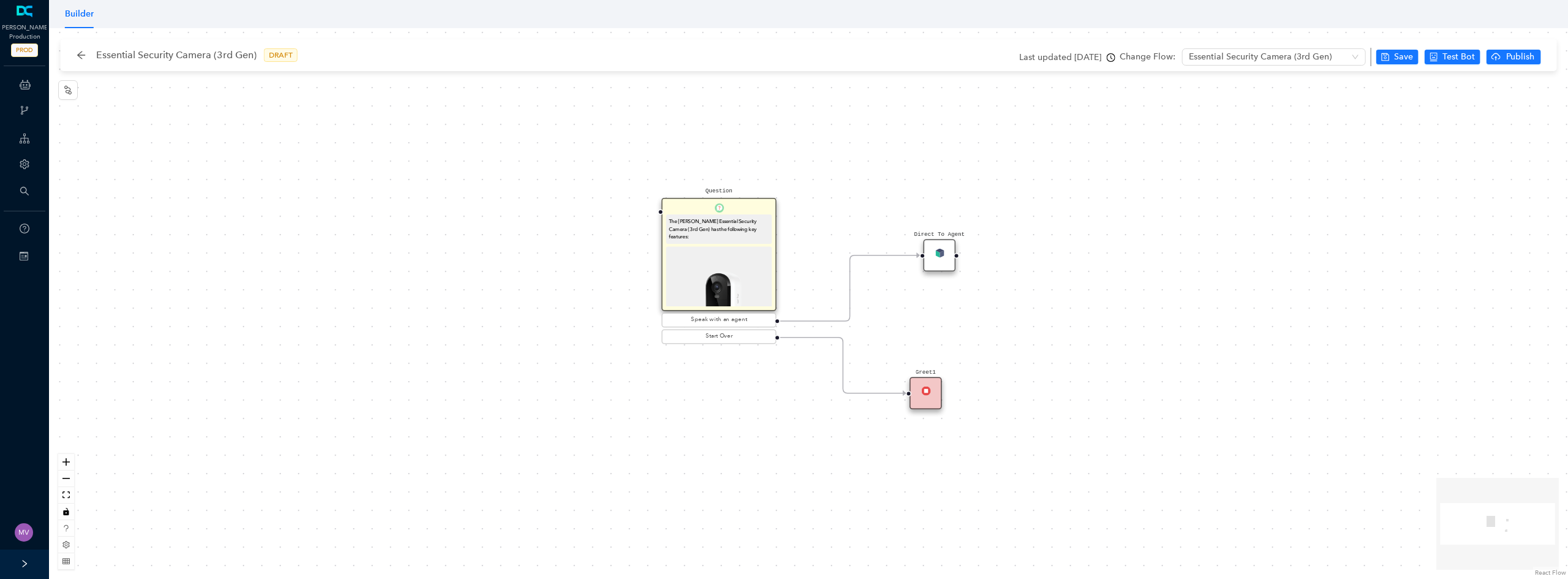
click at [746, 258] on img at bounding box center [719, 299] width 101 height 101
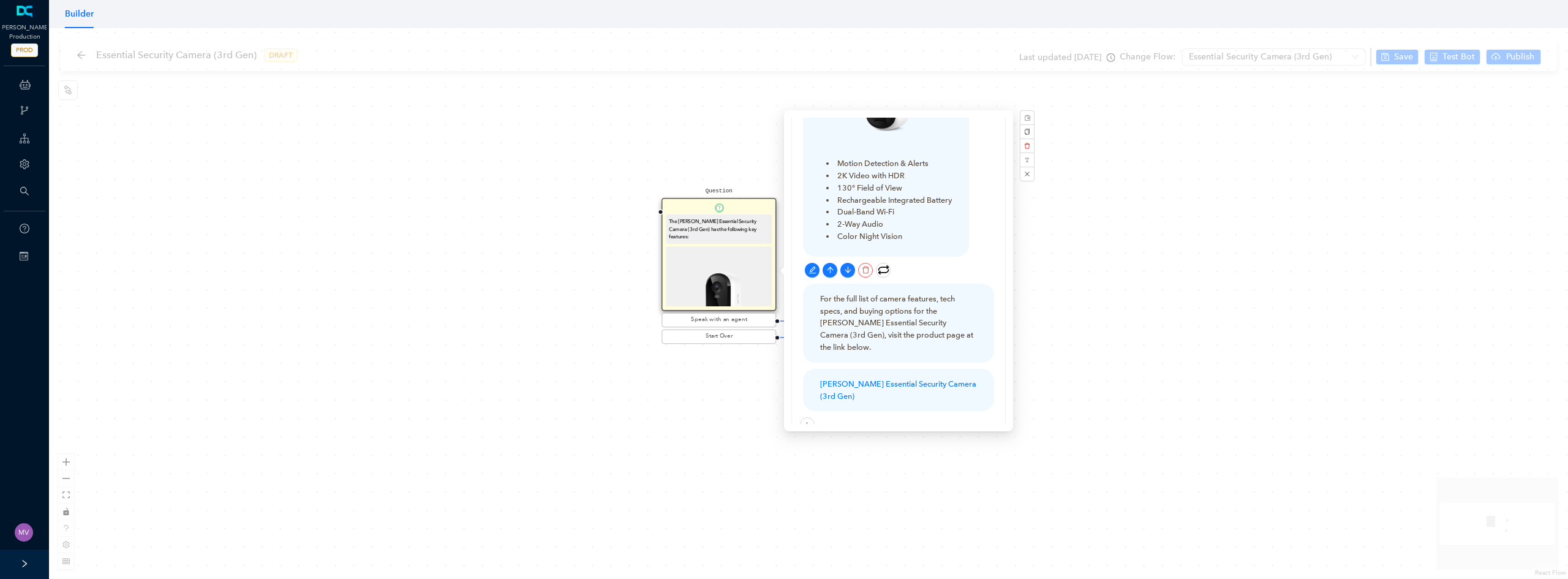
scroll to position [245, 0]
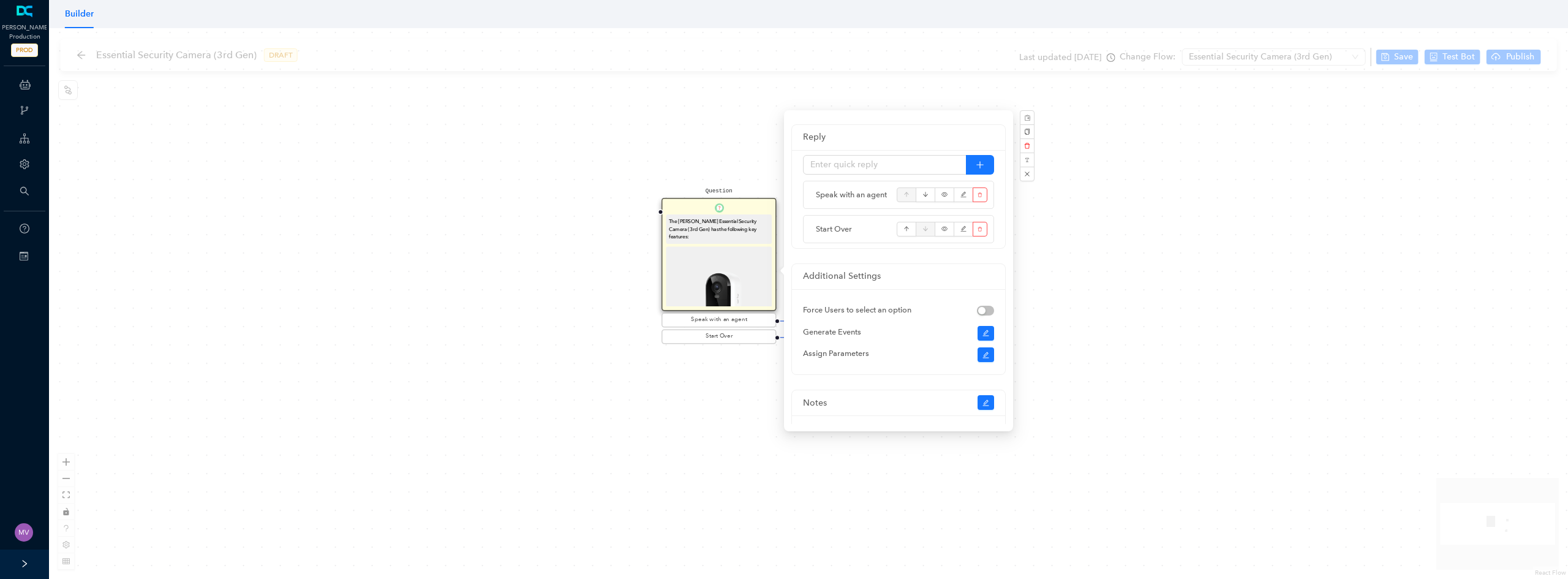
drag, startPoint x: 548, startPoint y: 171, endPoint x: 545, endPoint y: 148, distance: 23.2
click at [548, 171] on div "Question The Arlo Essential Security Camera (3rd Gen) has the following key fea…" at bounding box center [808, 304] width 1519 height 551
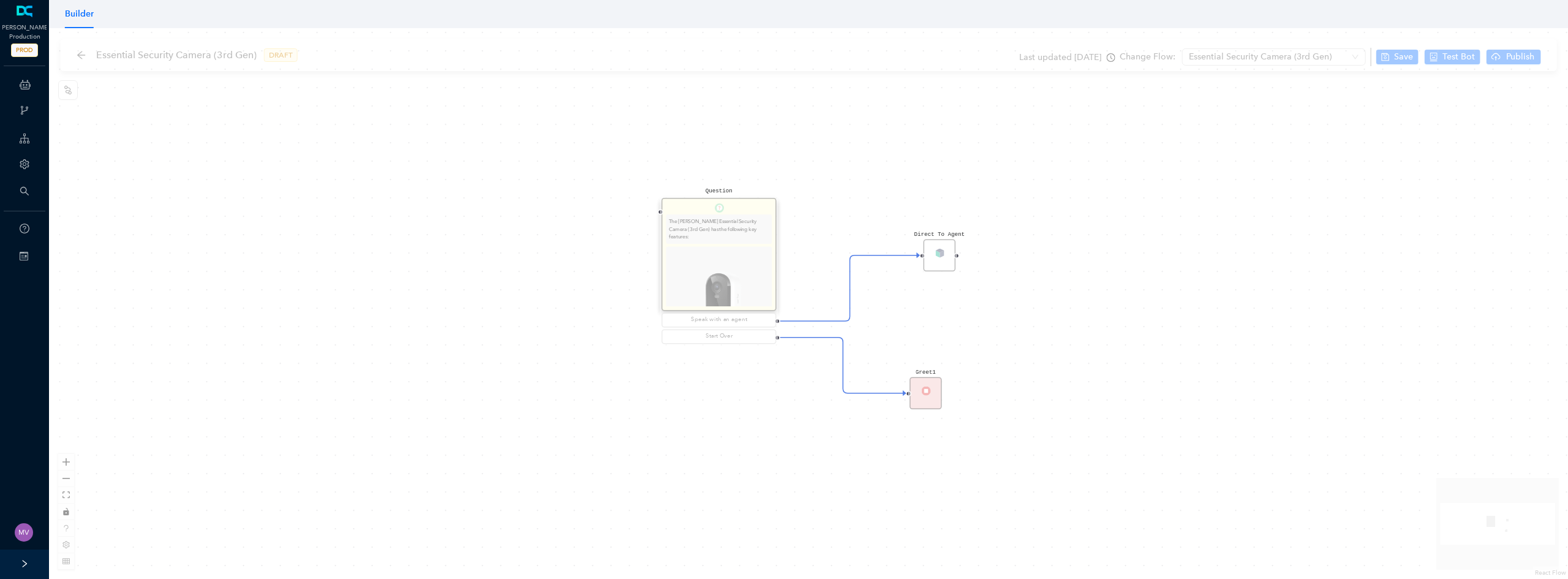
scroll to position [154, 0]
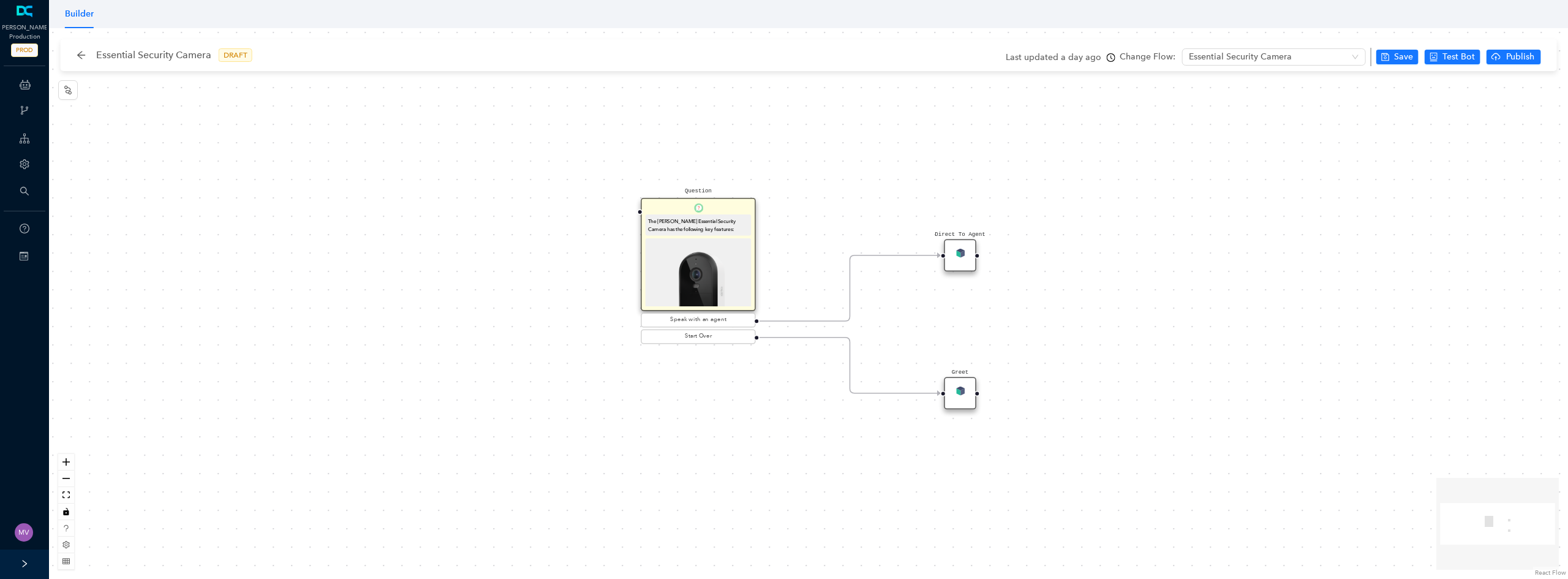
click at [689, 246] on img at bounding box center [698, 291] width 101 height 101
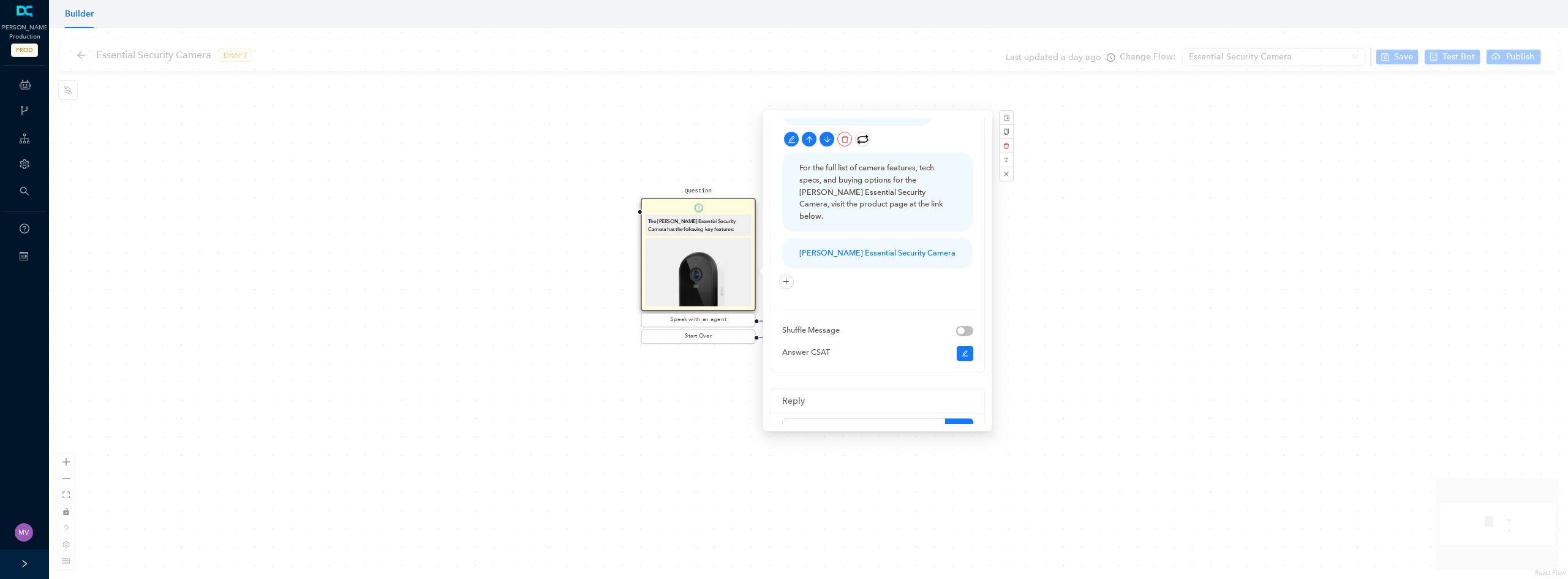
scroll to position [306, 0]
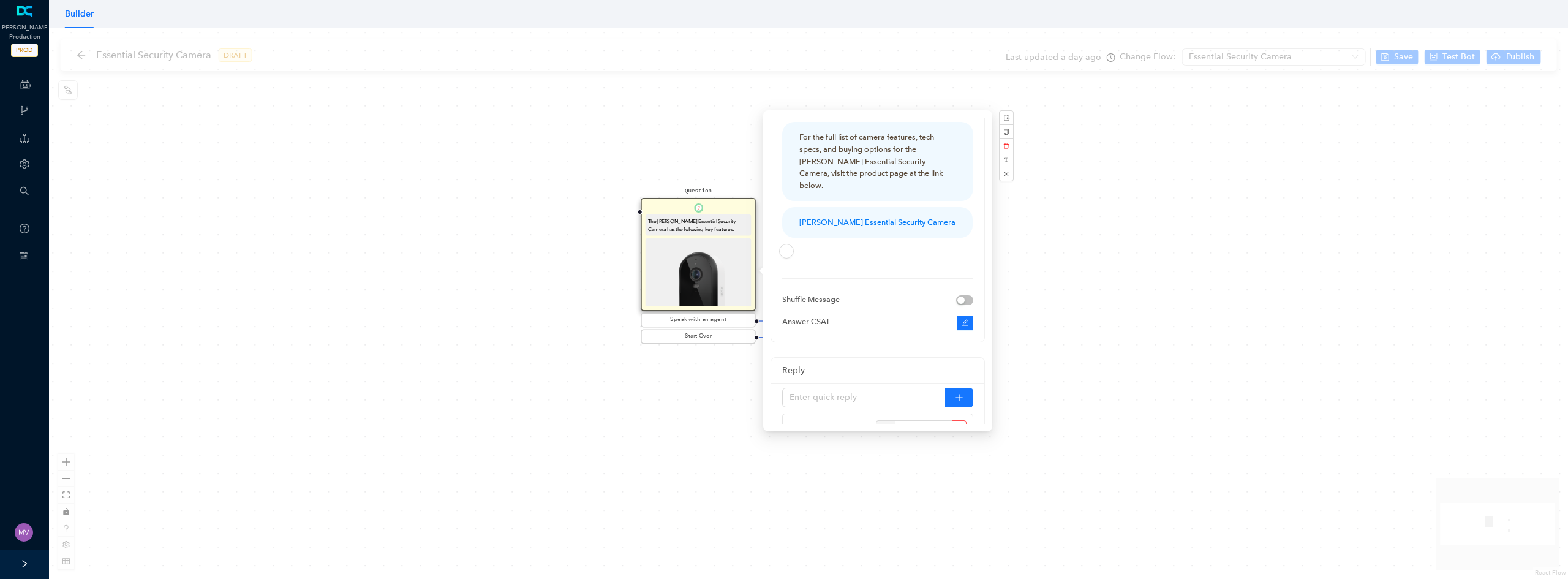
click at [598, 236] on div "Question The Arlo Essential Security Camera has the following key features: Ava…" at bounding box center [808, 304] width 1519 height 551
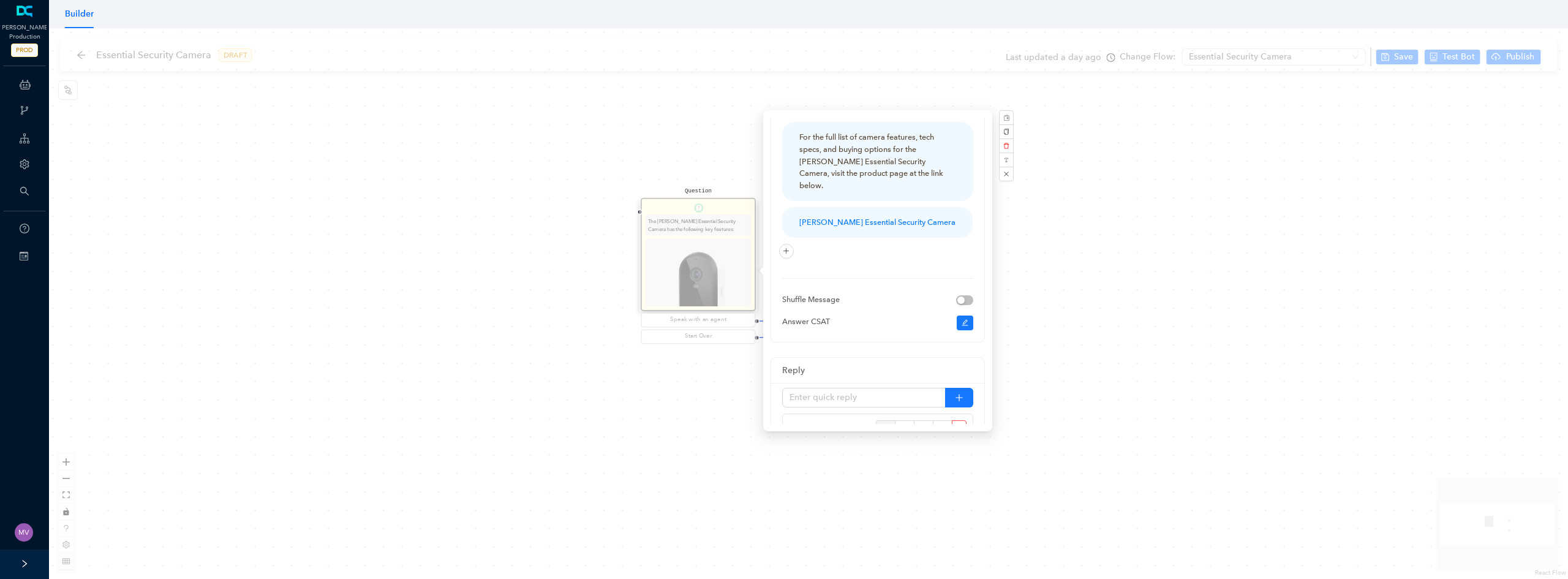
scroll to position [0, 0]
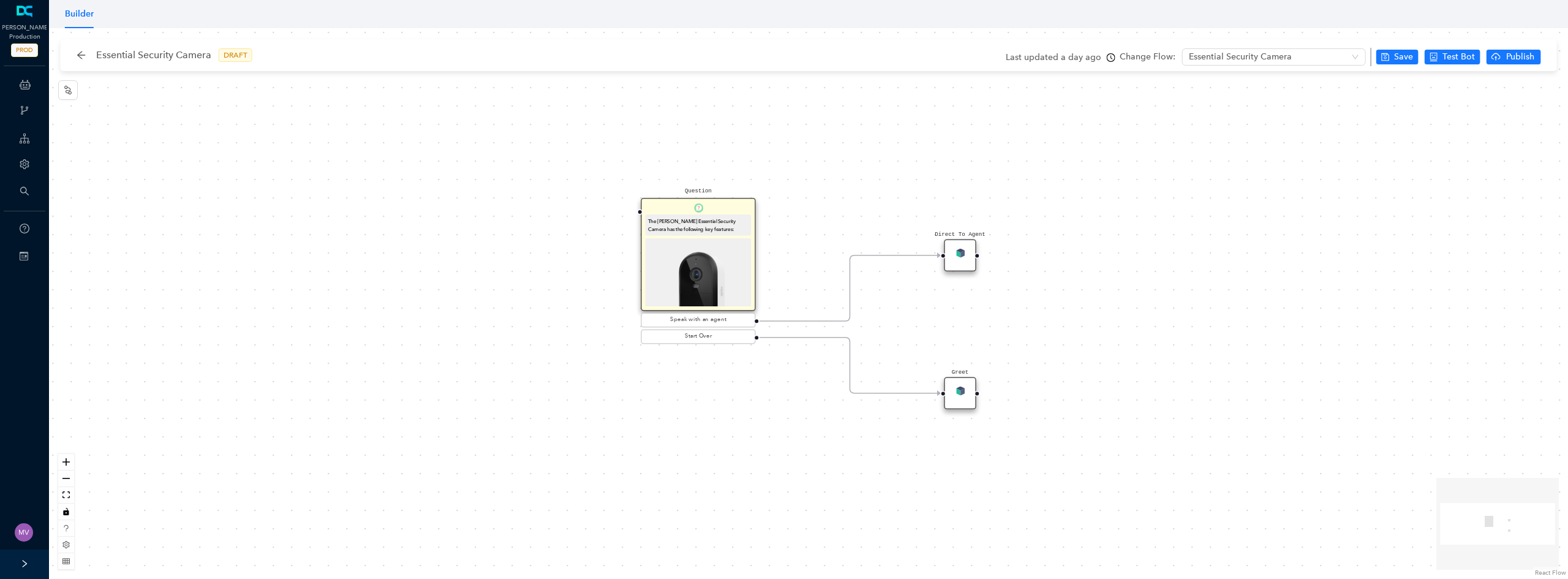
click at [637, 270] on div "Question The Arlo Essential Security Camera has the following key features: Ava…" at bounding box center [808, 304] width 1519 height 551
click at [696, 267] on img at bounding box center [698, 291] width 101 height 101
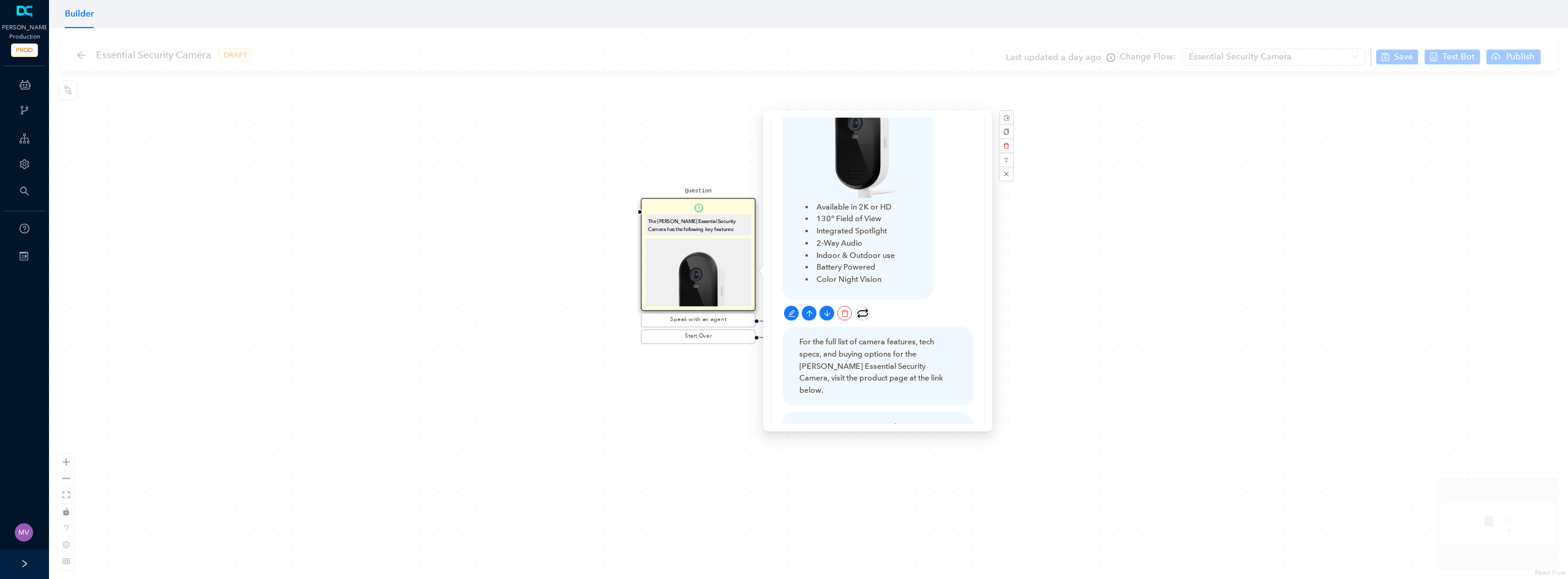
scroll to position [184, 0]
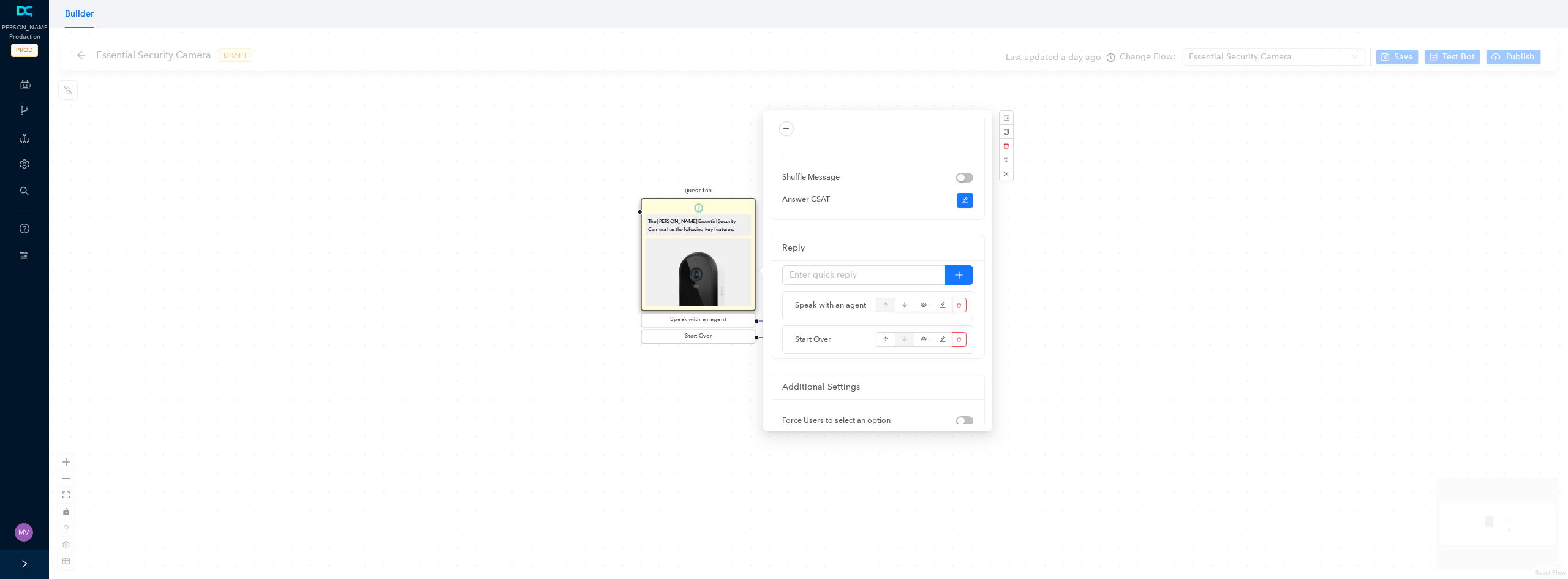
click at [550, 269] on div "Question The Arlo Essential Security Camera has the following key features: Ava…" at bounding box center [808, 304] width 1519 height 551
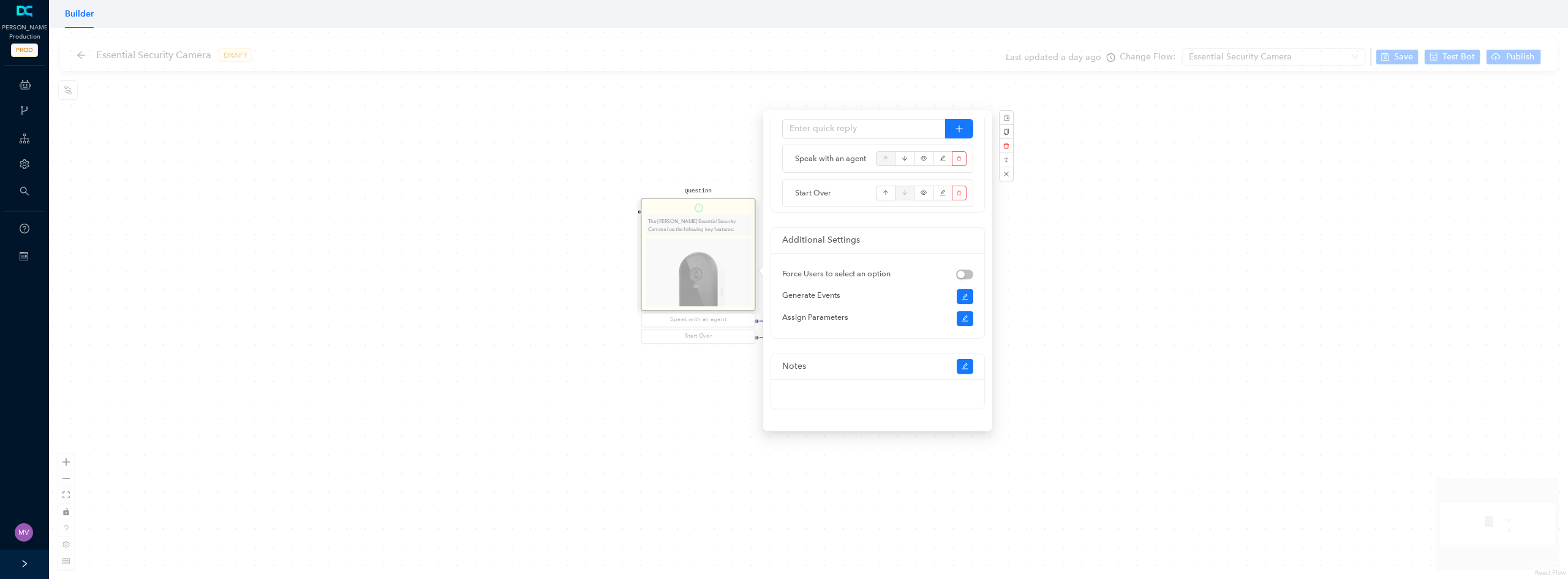
scroll to position [20, 0]
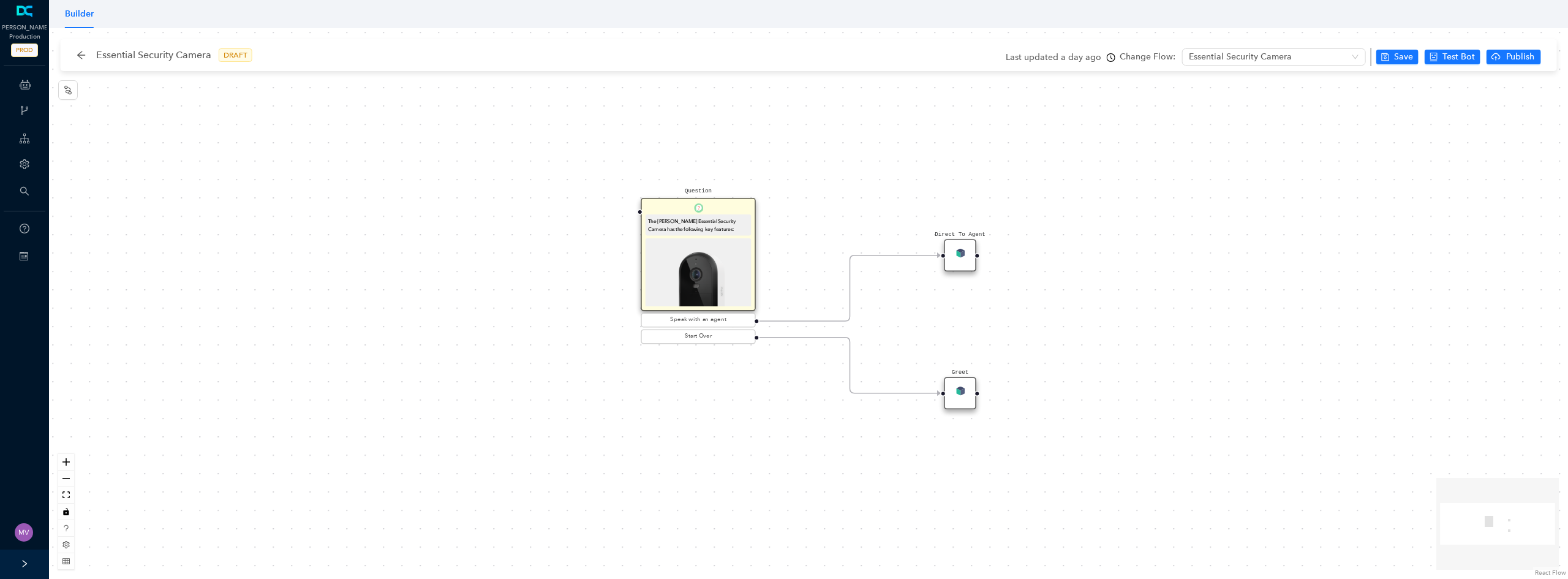
click at [82, 62] on div "Essential Security Camera DRAFT" at bounding box center [170, 55] width 188 height 20
click at [81, 56] on icon "arrow-left" at bounding box center [81, 55] width 10 height 10
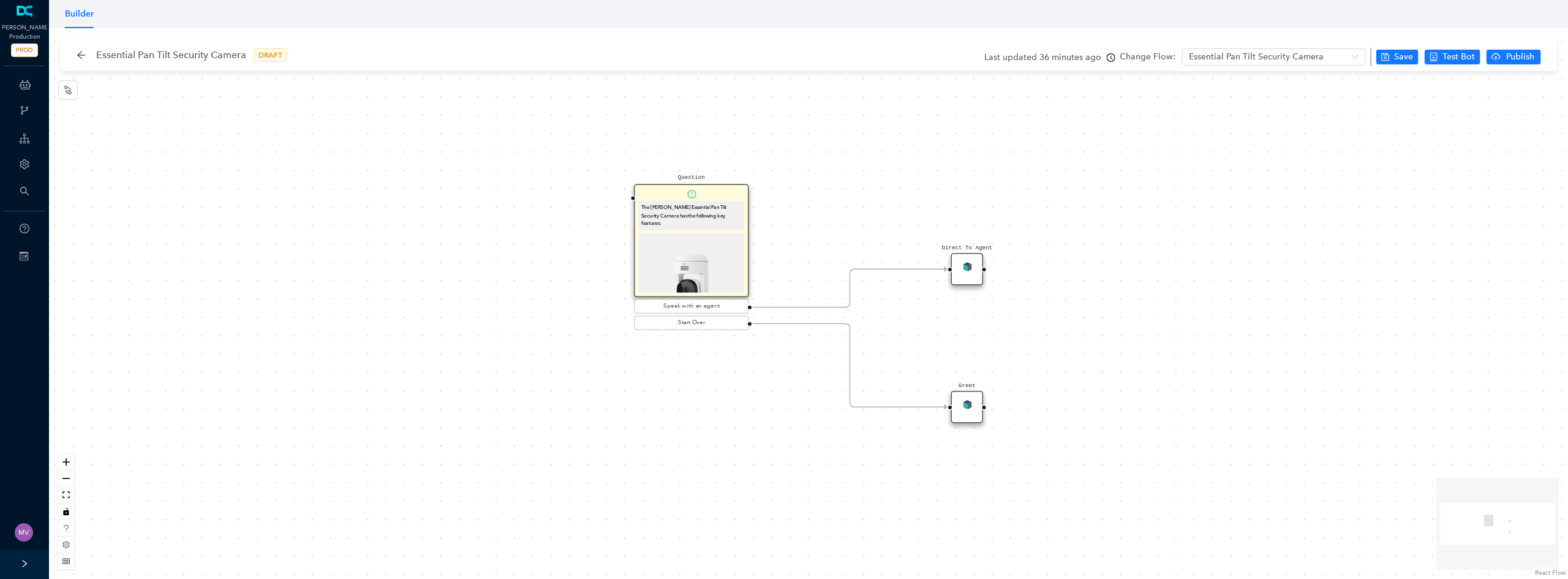
click at [694, 241] on img at bounding box center [691, 285] width 101 height 101
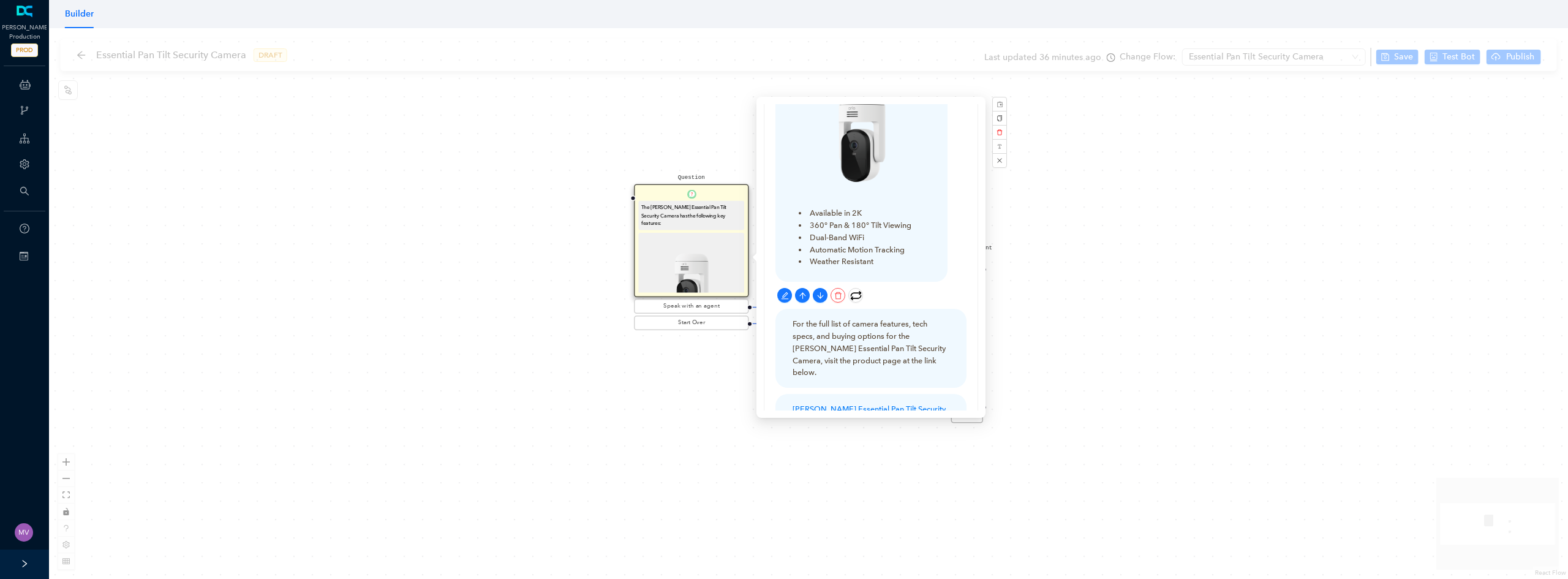
scroll to position [184, 0]
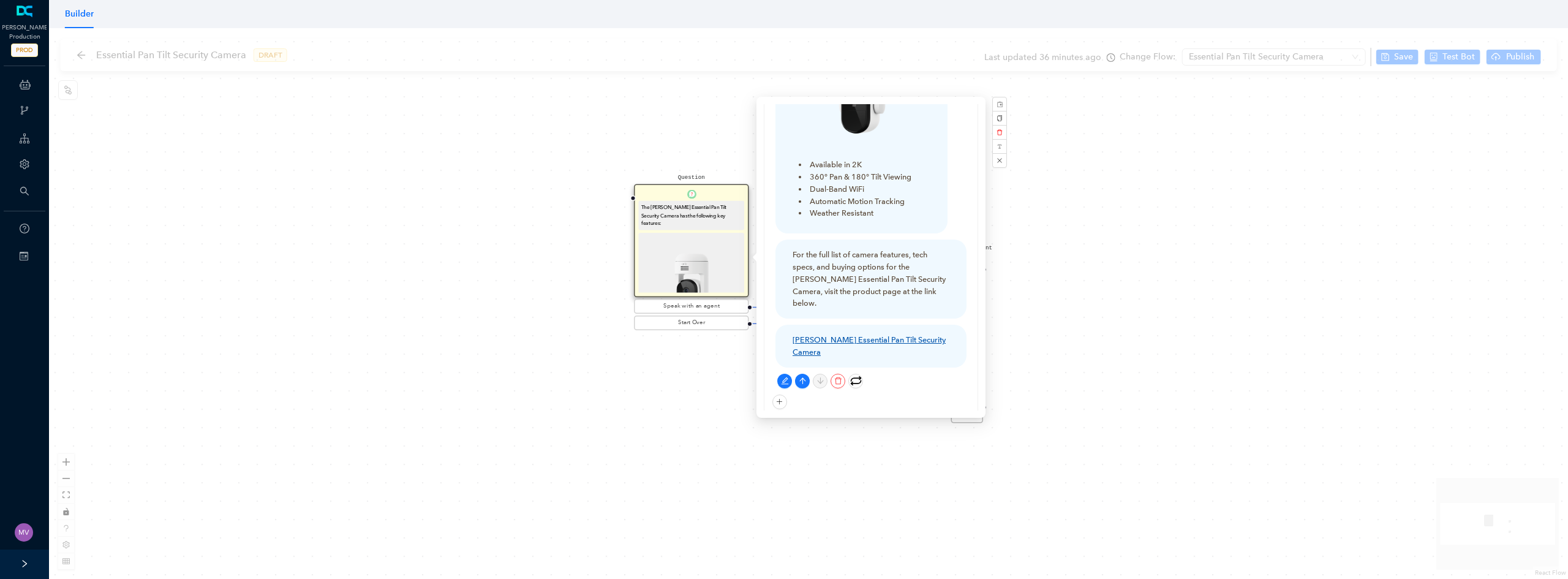
click at [850, 335] on link "[PERSON_NAME] Essential Pan Tilt Security Camera" at bounding box center [869, 346] width 153 height 22
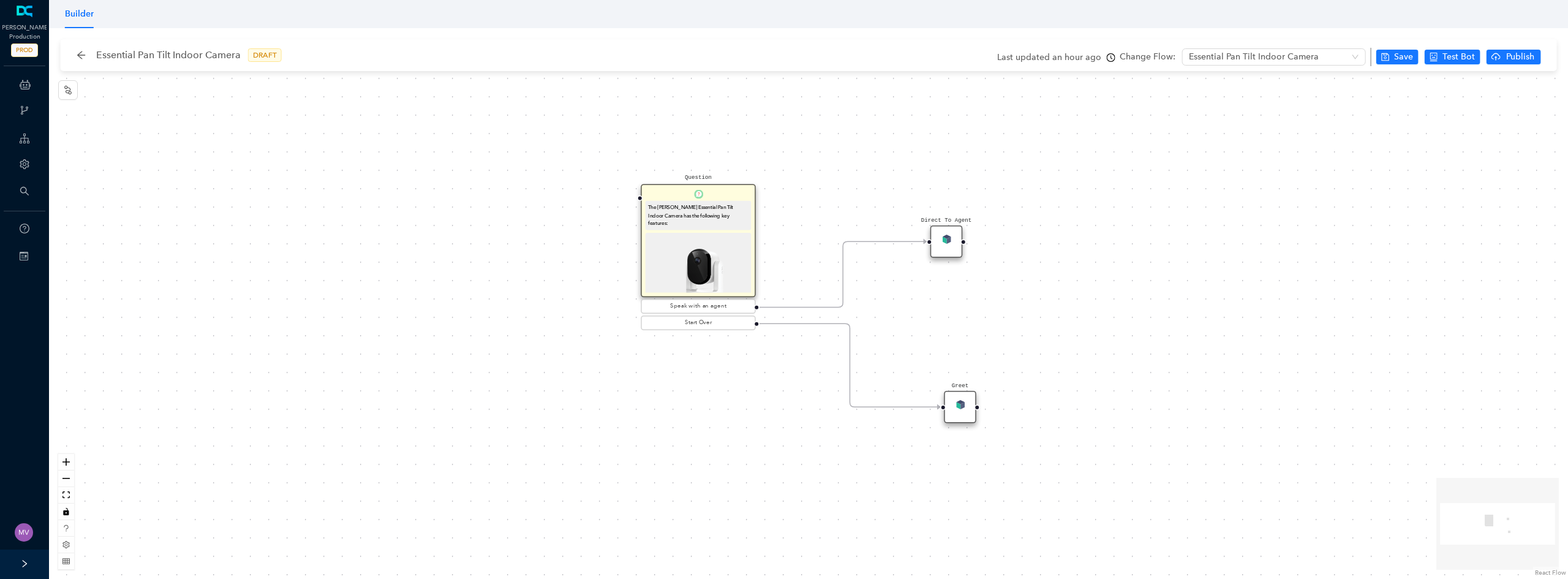
click at [697, 244] on img at bounding box center [698, 285] width 101 height 101
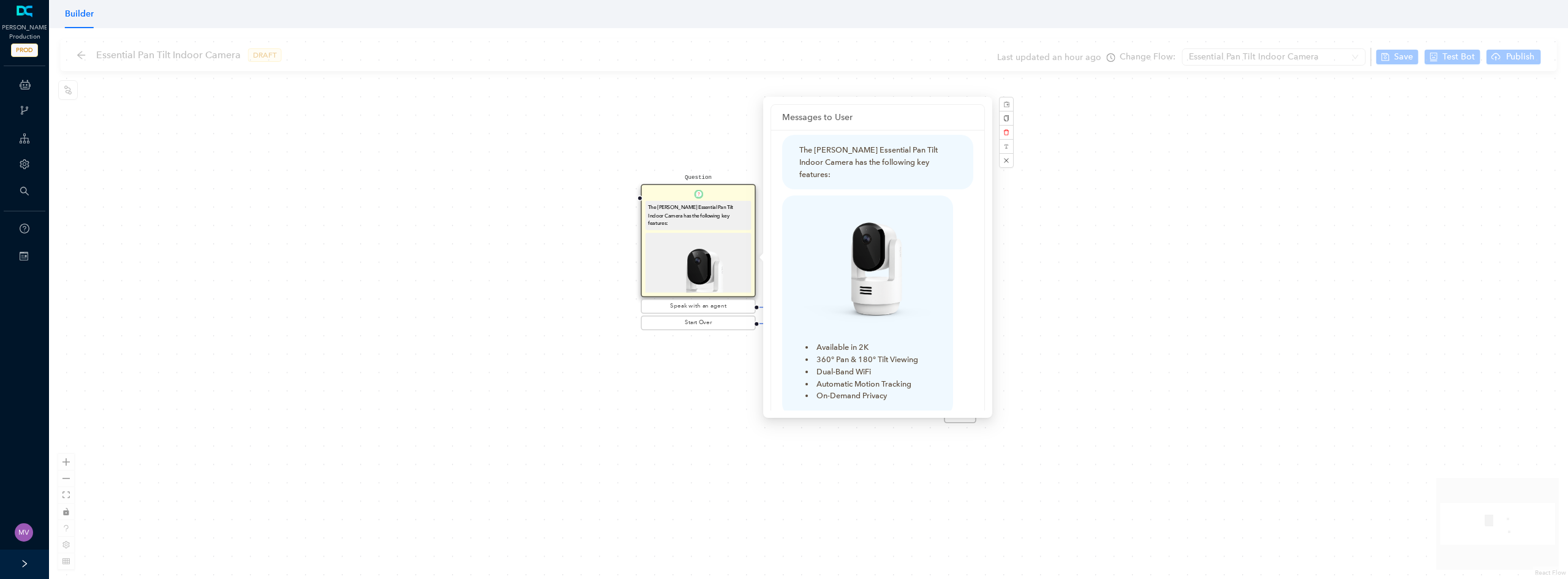
click at [857, 300] on img at bounding box center [867, 273] width 136 height 136
click at [860, 366] on li "Dual-Band WiFi" at bounding box center [870, 372] width 130 height 12
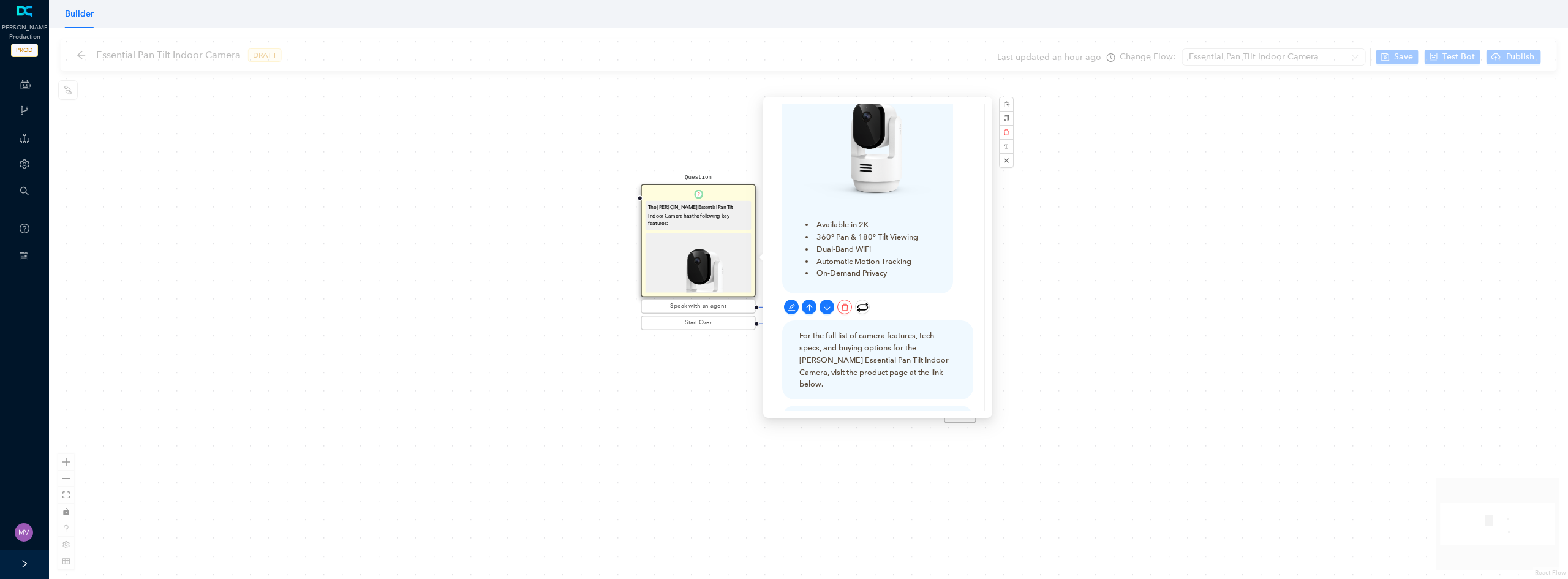
scroll to position [61, 0]
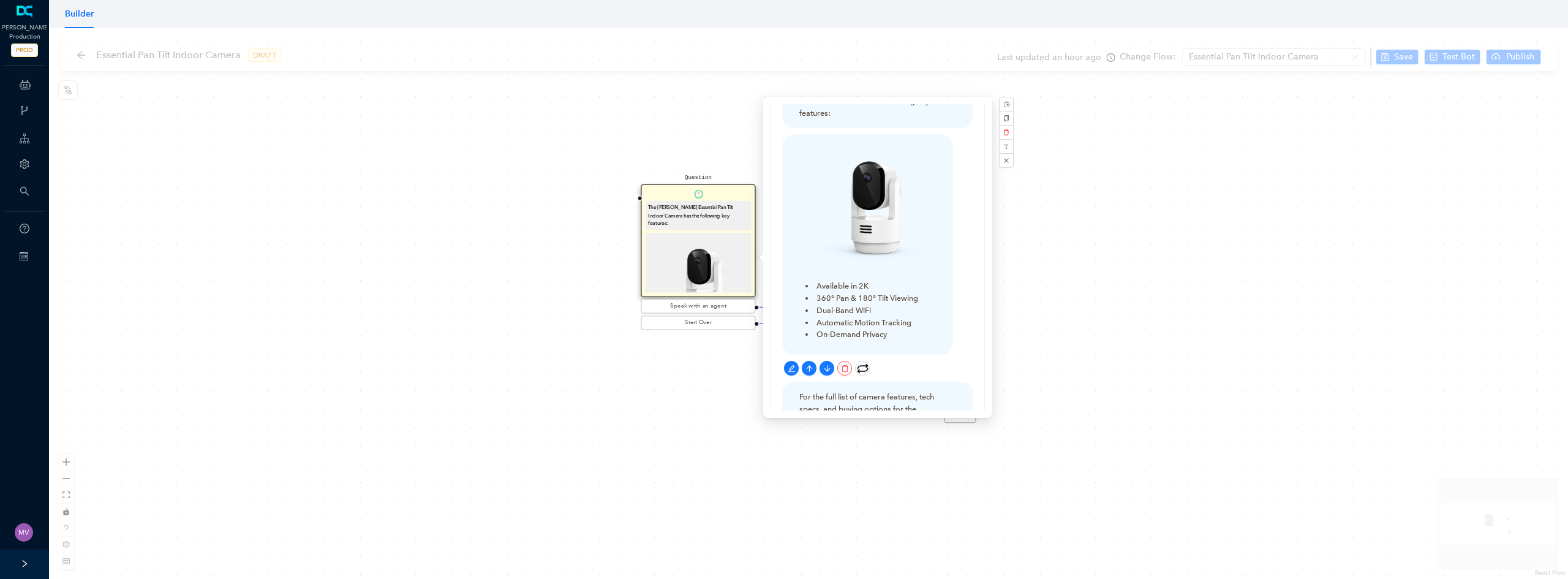
click at [865, 280] on li "Available in 2K" at bounding box center [870, 286] width 130 height 12
click at [858, 292] on li "360° Pan & 180° Tilt Viewing" at bounding box center [870, 298] width 130 height 12
click at [858, 304] on li "Dual-Band WiFi" at bounding box center [870, 310] width 130 height 12
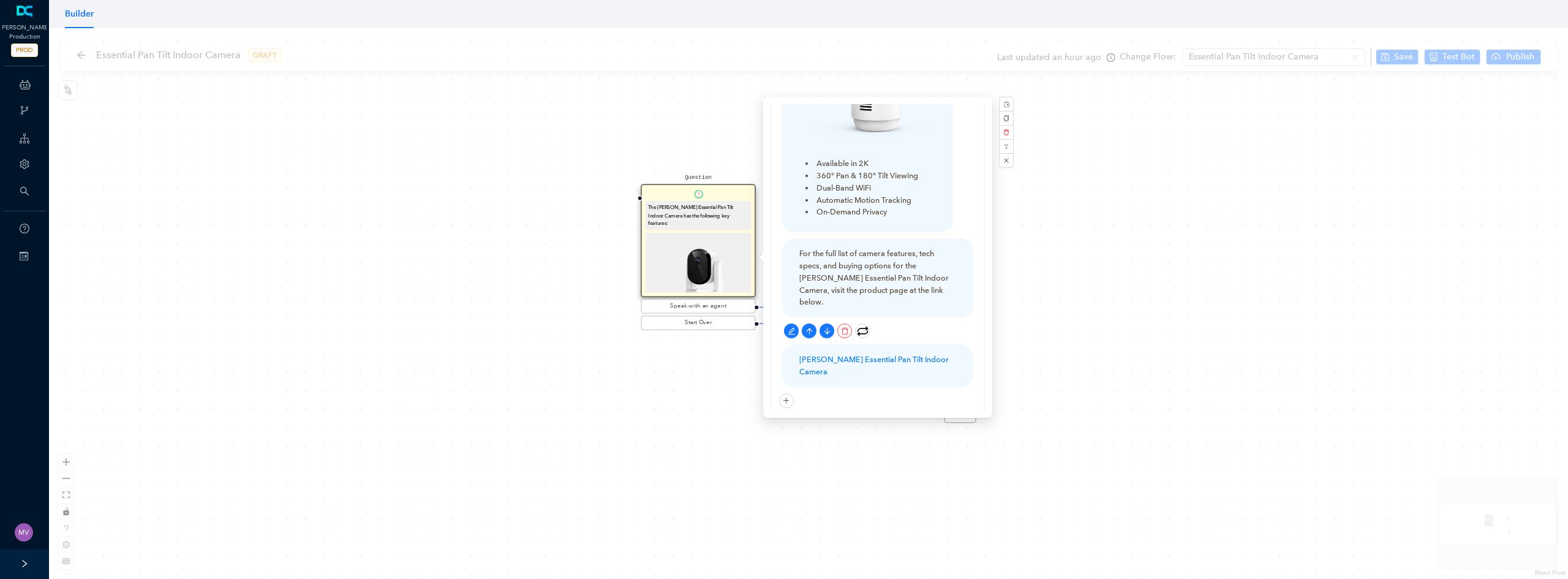
scroll to position [123, 0]
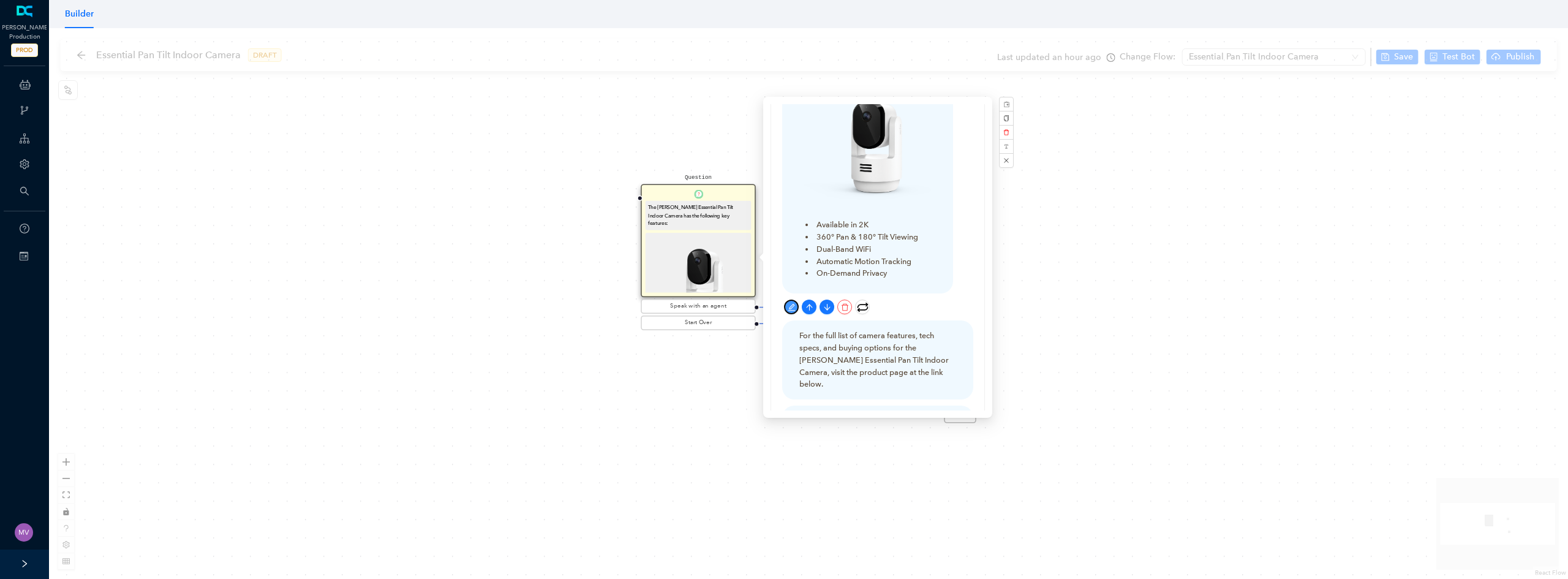
click at [791, 299] on button "button" at bounding box center [792, 307] width 15 height 15
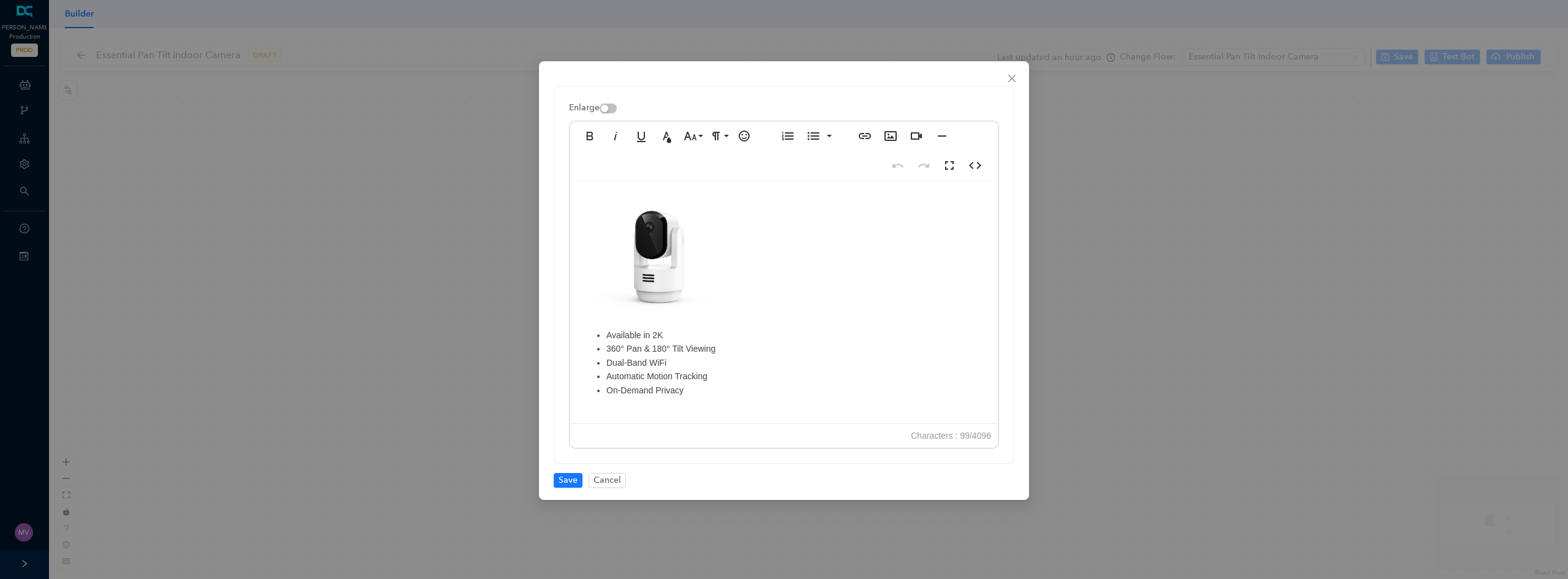
click at [662, 365] on li "Dual-Band WiFi" at bounding box center [796, 363] width 380 height 14
click at [660, 366] on li "Dual-Band WiFi" at bounding box center [796, 363] width 380 height 14
click at [565, 479] on span "Save" at bounding box center [568, 480] width 19 height 14
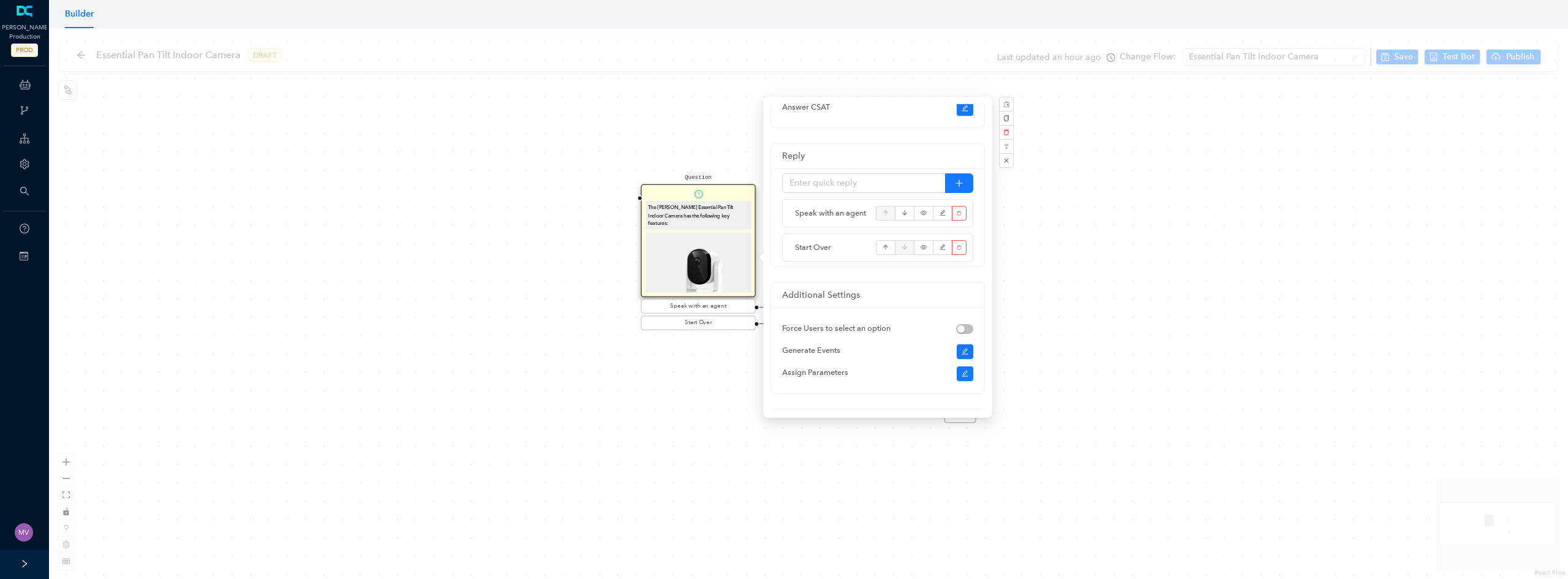
scroll to position [580, 0]
click at [651, 431] on div "Question The Arlo Essential Pan Tilt Indoor Camera has the following key featur…" at bounding box center [808, 304] width 1519 height 551
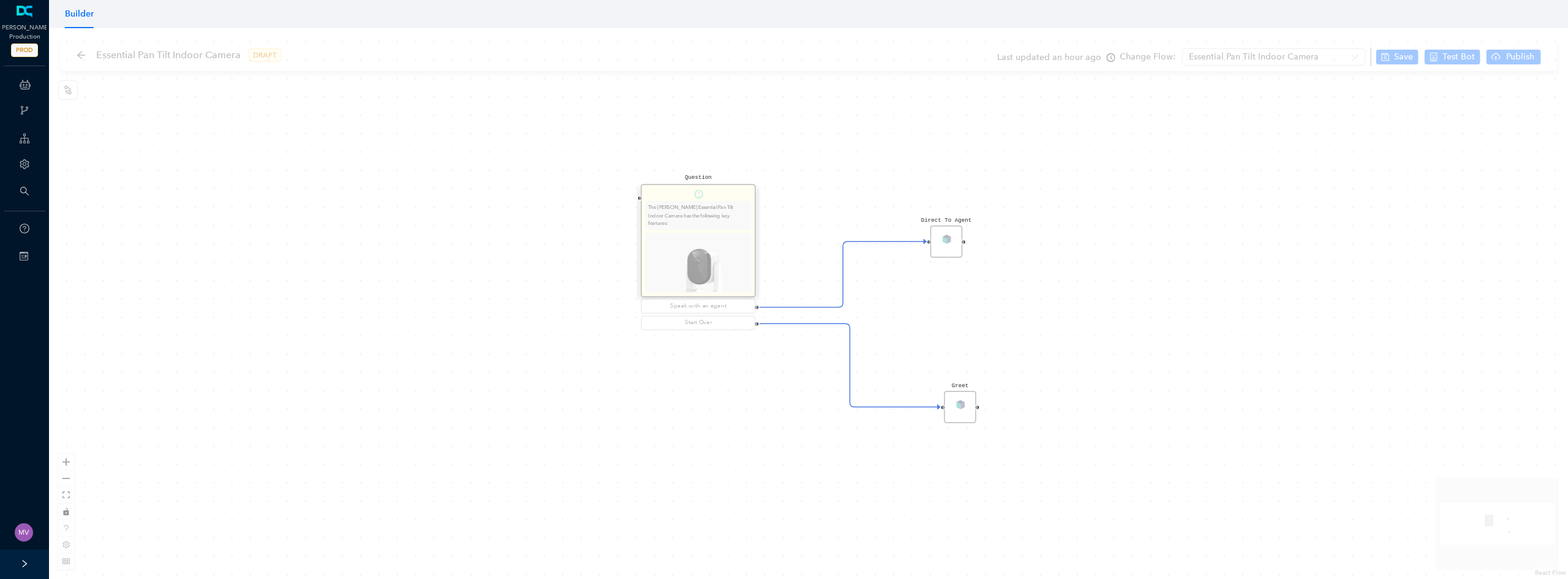
scroll to position [0, 0]
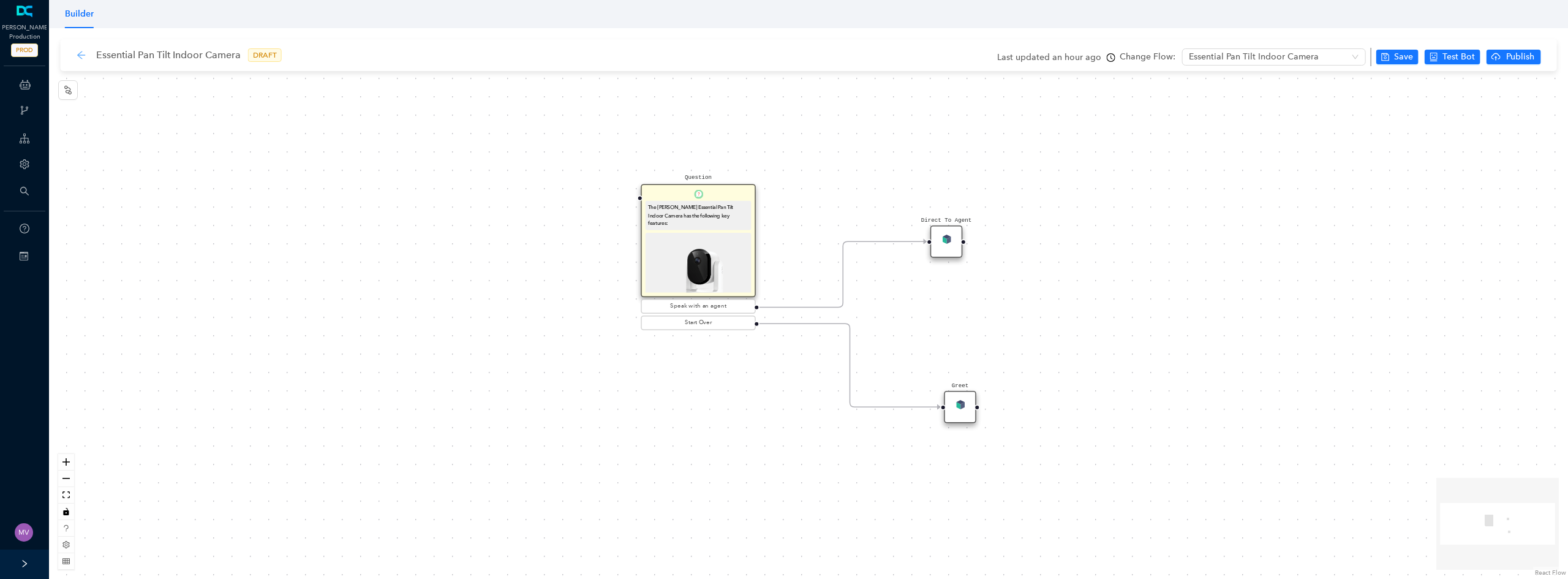
click at [81, 59] on icon "arrow-left" at bounding box center [81, 55] width 10 height 10
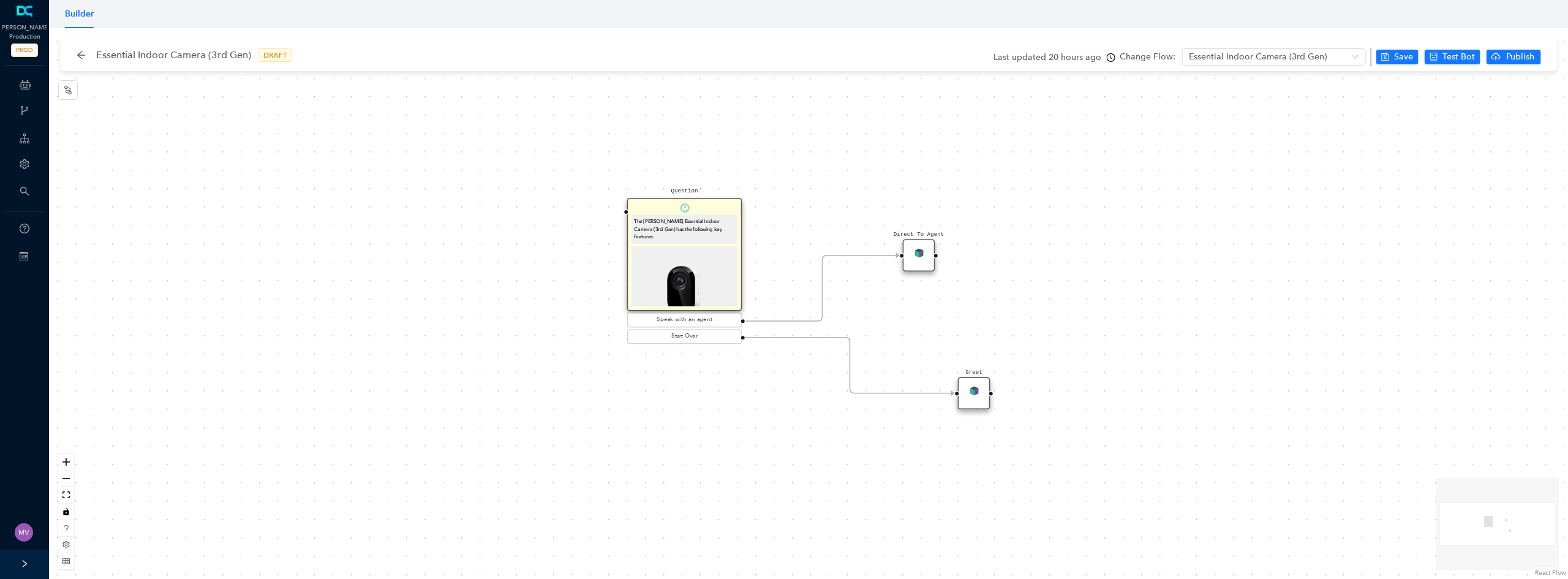
click at [678, 257] on img at bounding box center [684, 299] width 101 height 101
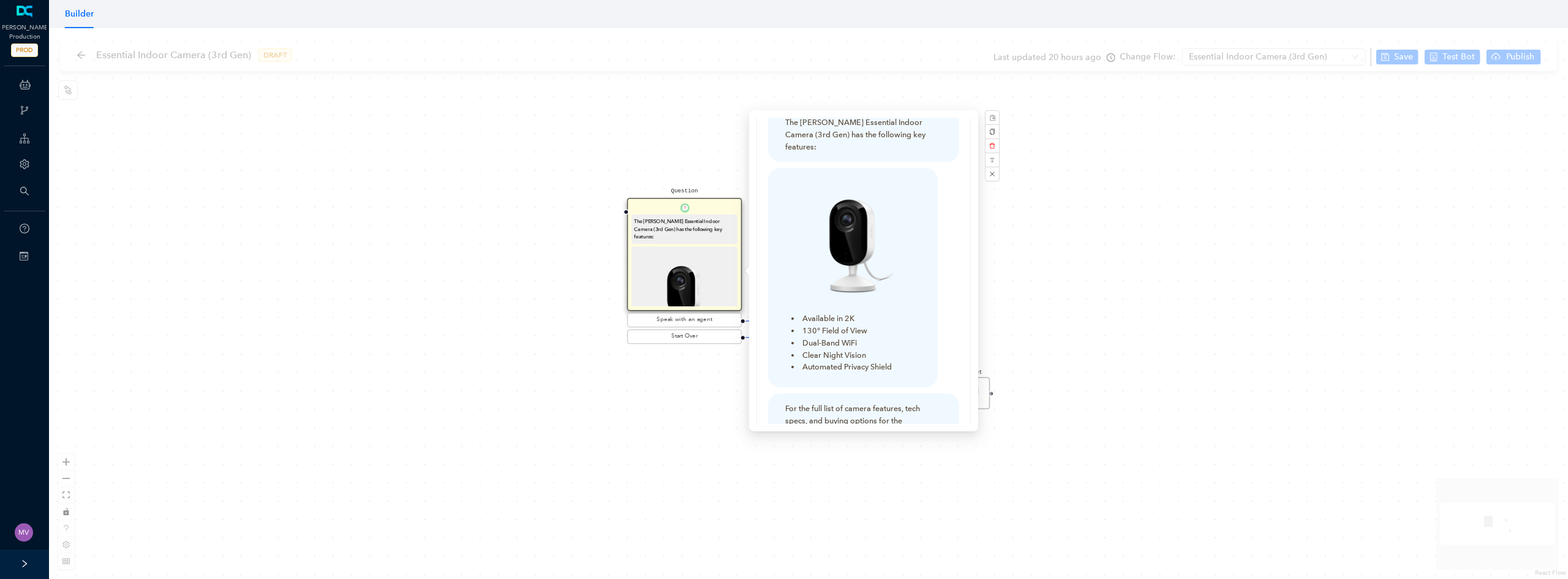
scroll to position [61, 0]
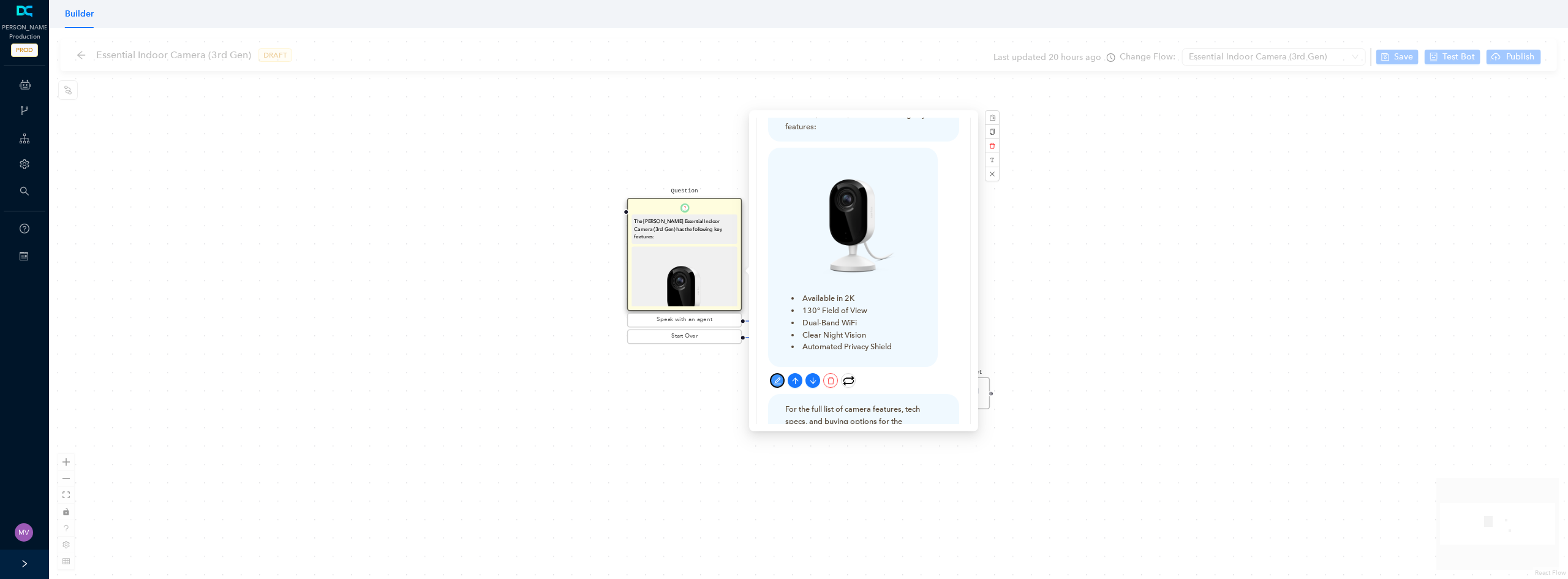
click at [778, 377] on icon "edit" at bounding box center [778, 380] width 8 height 8
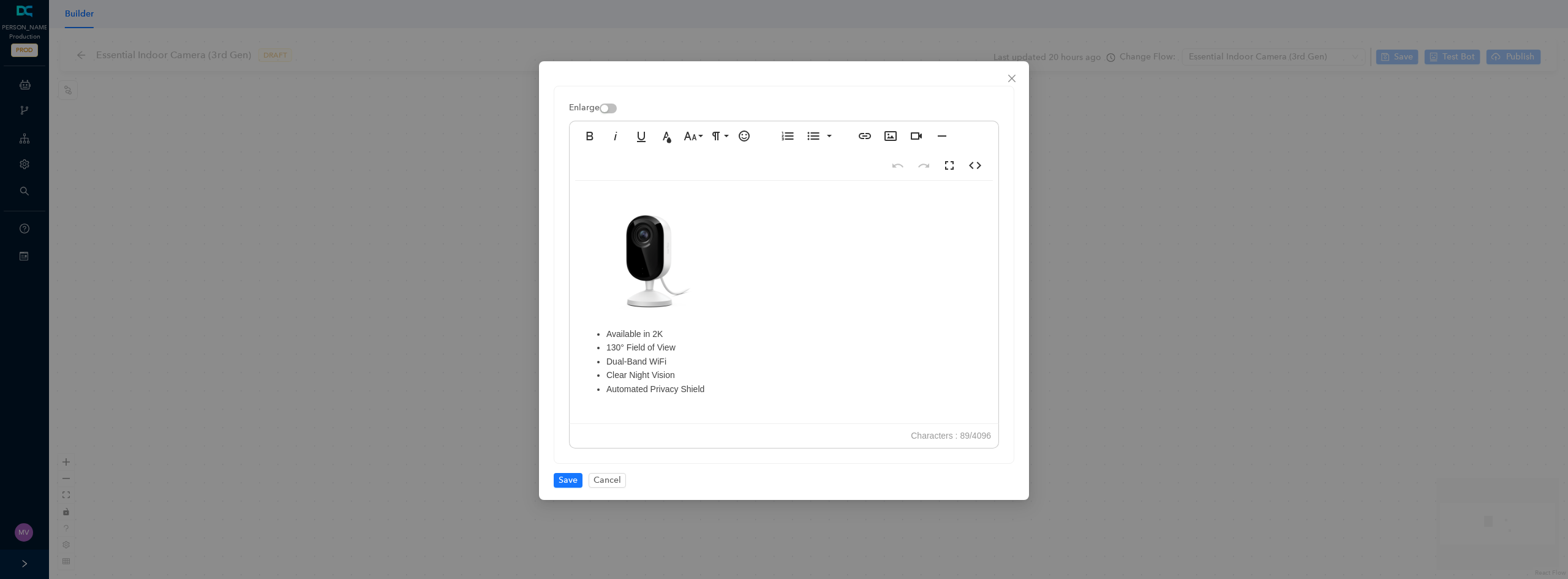
click at [660, 360] on li "Dual-Band WiFi" at bounding box center [796, 362] width 380 height 14
click at [566, 481] on span "Save" at bounding box center [568, 480] width 19 height 14
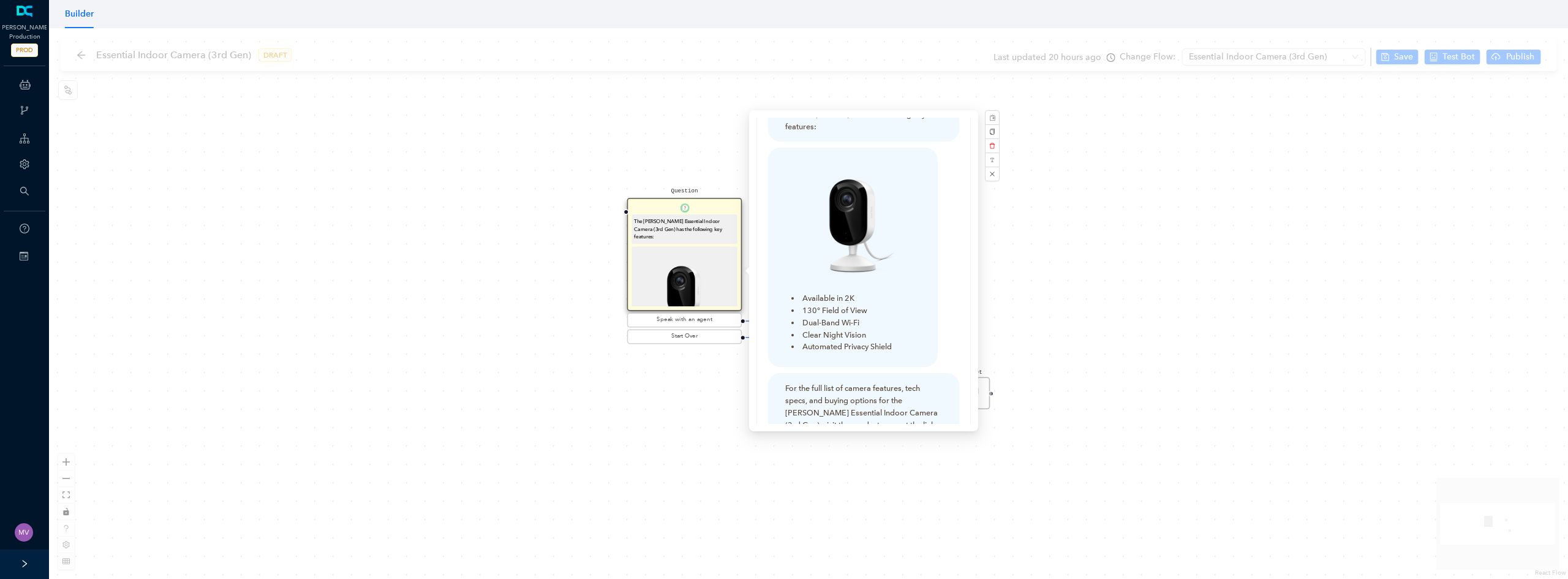
click at [990, 309] on div "Question The [PERSON_NAME] Essential Indoor Camera (3rd Gen) has the following …" at bounding box center [808, 304] width 1519 height 551
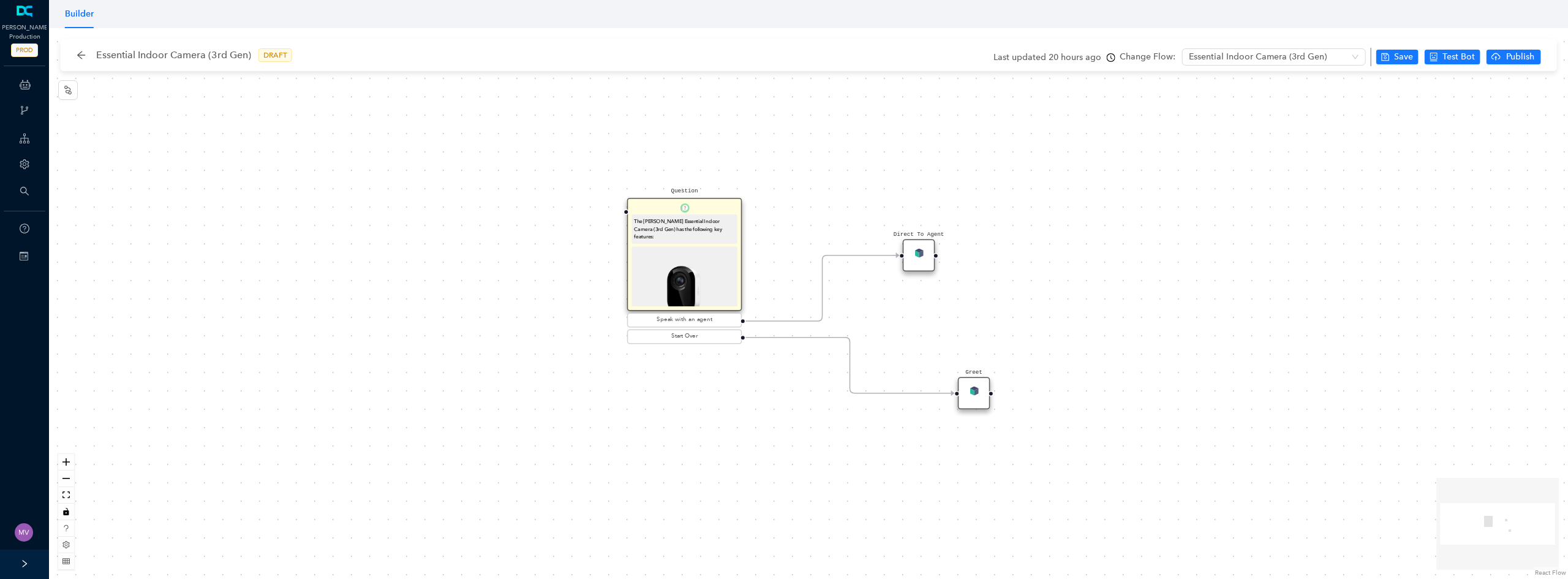
scroll to position [0, 0]
click at [1389, 60] on icon "save" at bounding box center [1385, 57] width 8 height 8
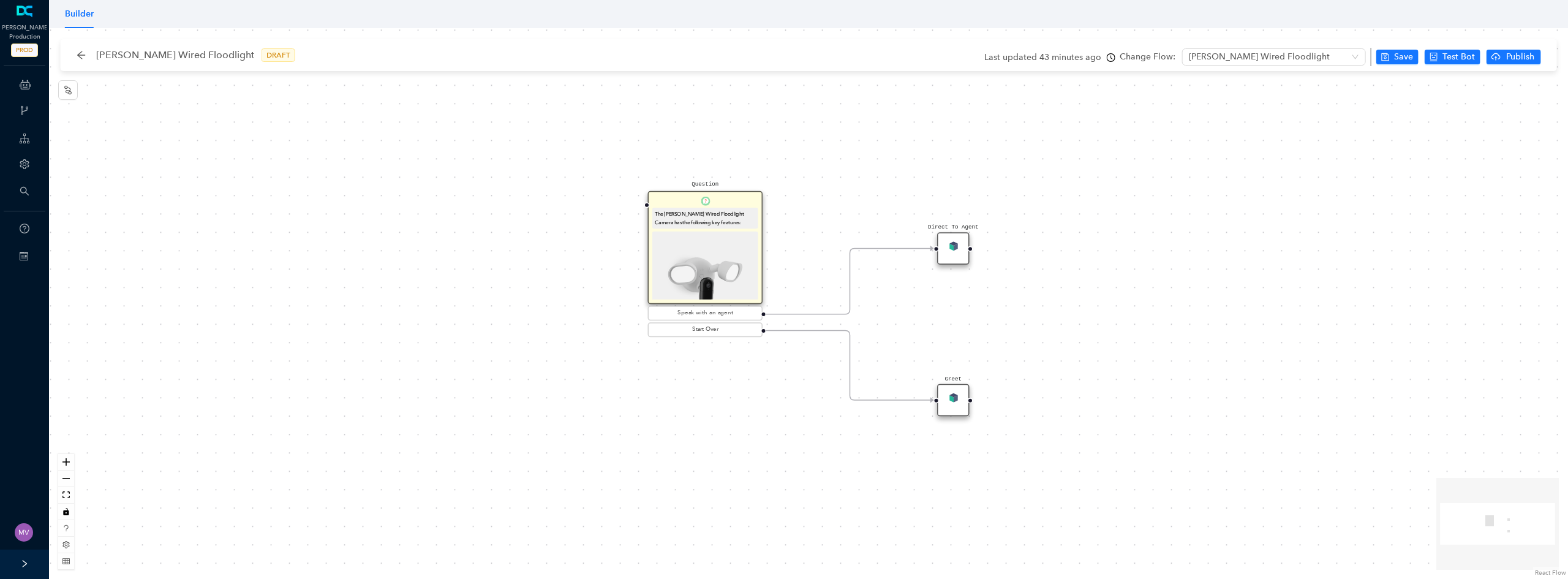
click at [703, 259] on img at bounding box center [705, 278] width 101 height 90
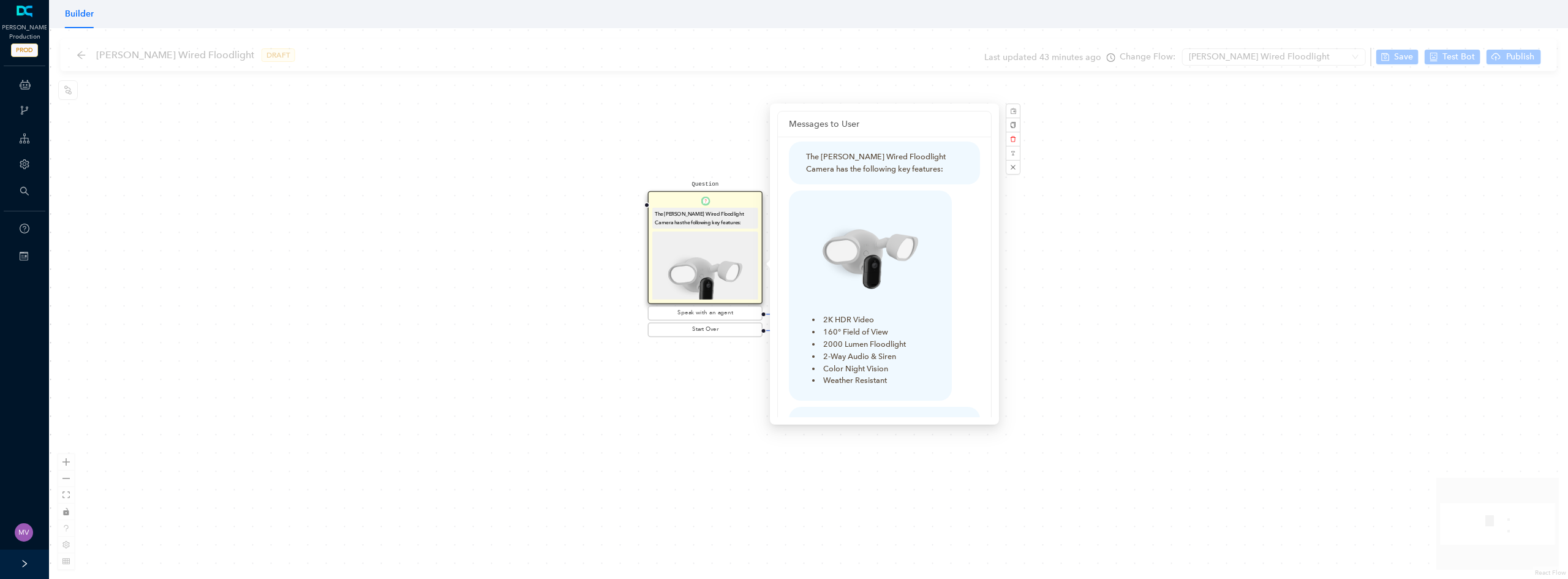
click at [615, 192] on div "Question The [PERSON_NAME] Wired Floodlight Camera has the following key featur…" at bounding box center [808, 304] width 1519 height 551
